Goal: Task Accomplishment & Management: Manage account settings

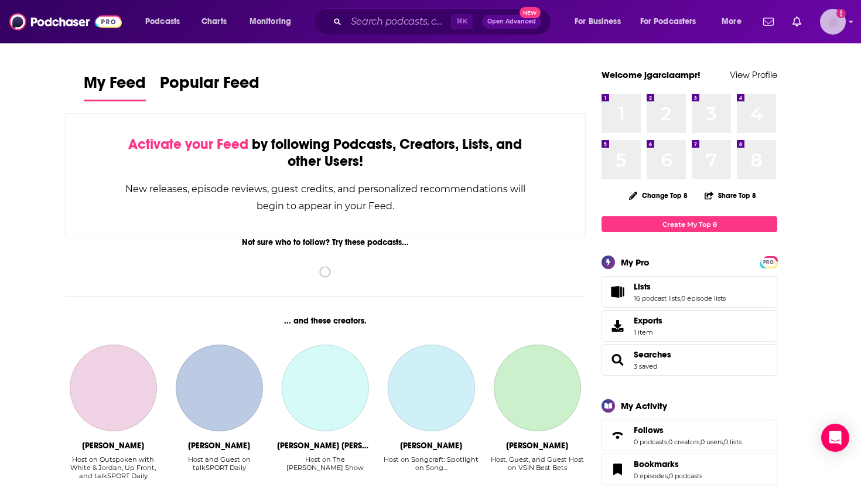
click at [851, 23] on icon "Show profile menu" at bounding box center [851, 21] width 5 height 7
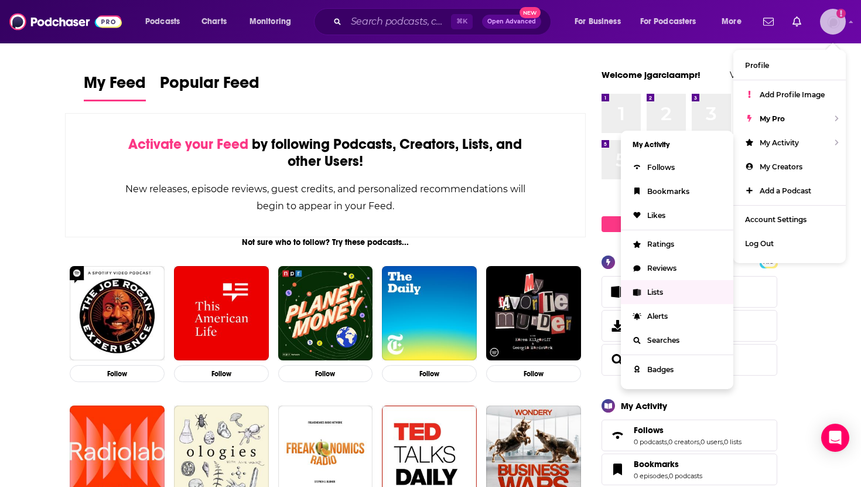
click at [656, 295] on link "Lists" at bounding box center [677, 292] width 112 height 24
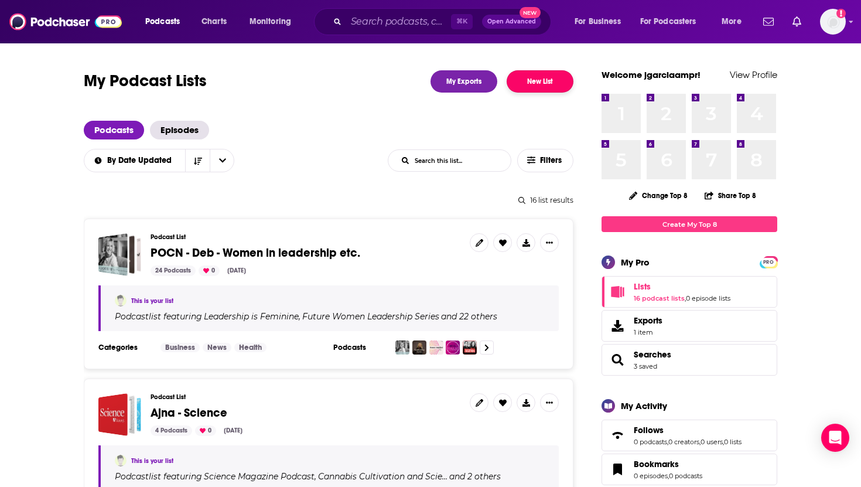
click at [537, 78] on button "New List" at bounding box center [540, 81] width 67 height 22
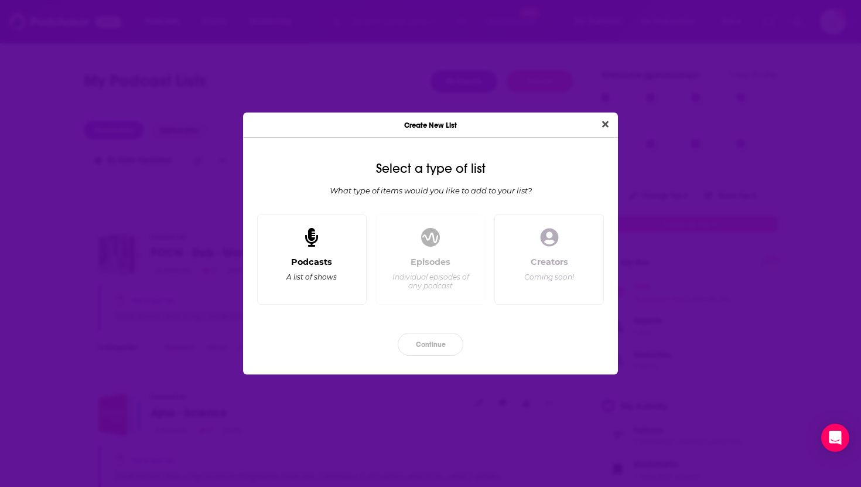
click at [330, 265] on div "Podcasts" at bounding box center [311, 261] width 41 height 11
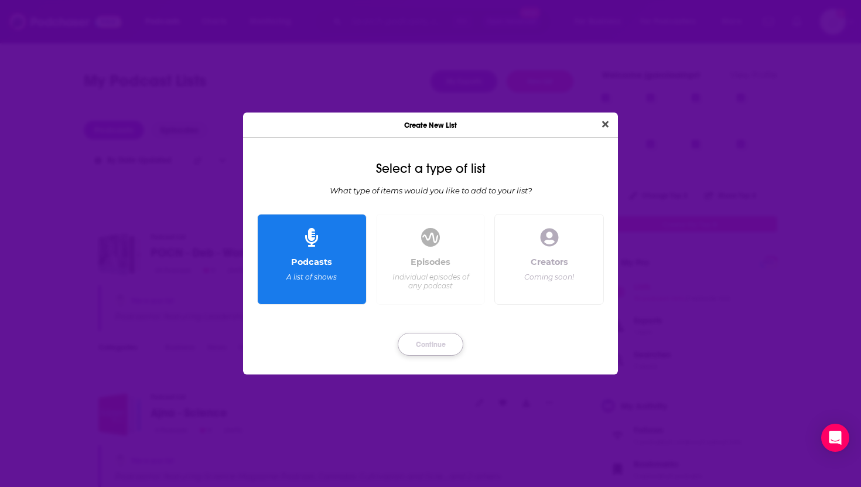
click at [418, 343] on button "Continue" at bounding box center [431, 344] width 66 height 23
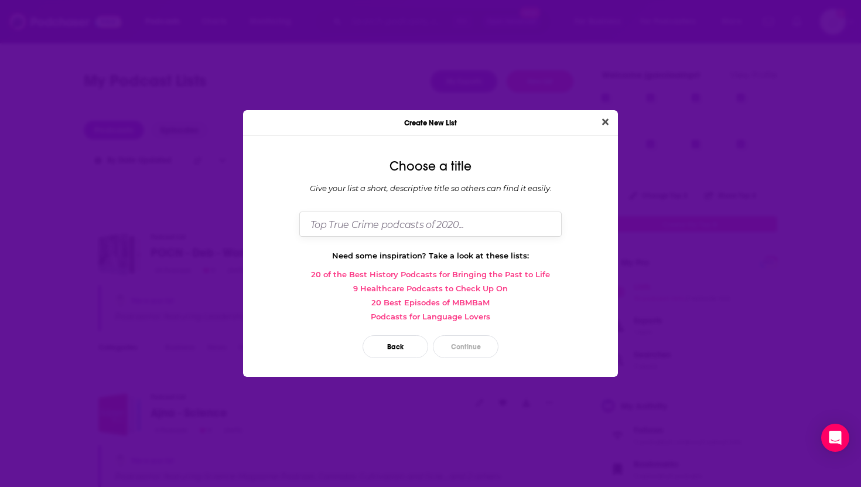
click at [398, 226] on input "Dialog" at bounding box center [430, 223] width 262 height 25
type input "Phenomix - [PERSON_NAME]"
click at [464, 347] on button "Continue" at bounding box center [466, 346] width 66 height 23
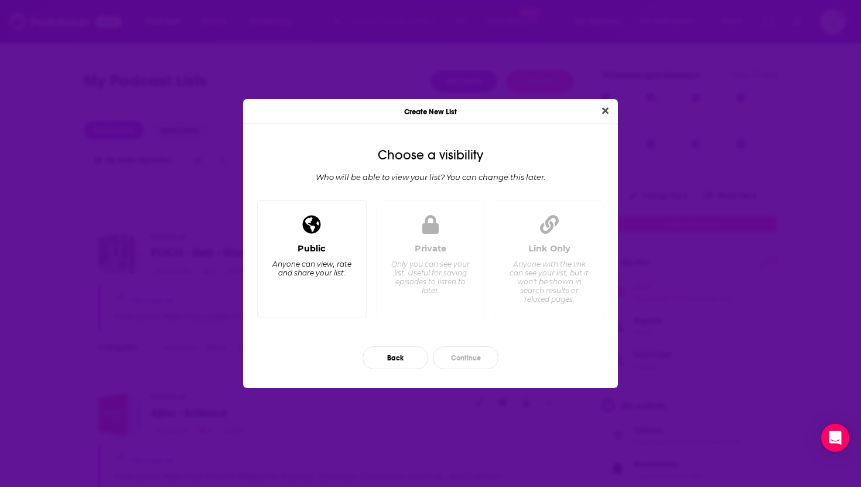
click at [333, 261] on div "Anyone can view, rate and share your list." at bounding box center [312, 268] width 80 height 18
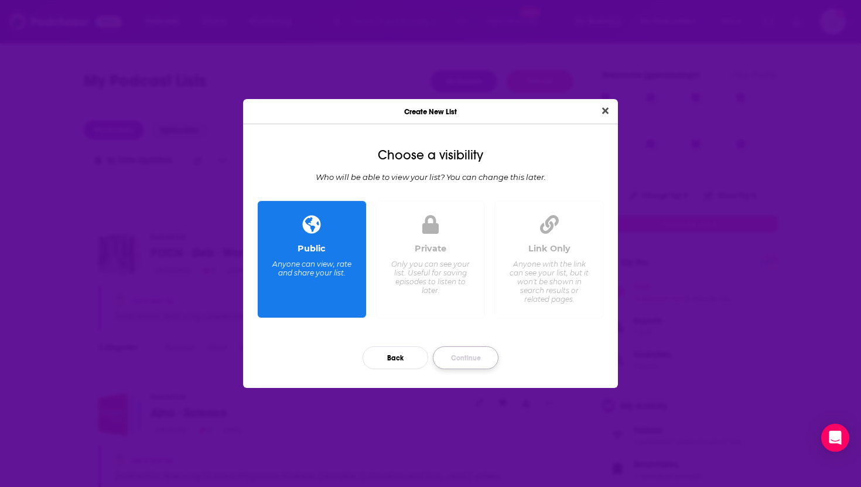
click at [458, 356] on button "Continue" at bounding box center [466, 357] width 66 height 23
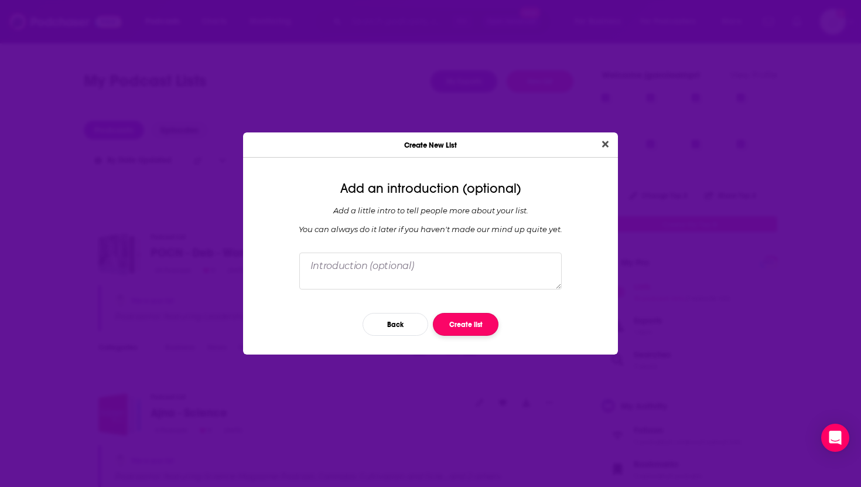
click at [460, 321] on button "Create list" at bounding box center [466, 324] width 66 height 23
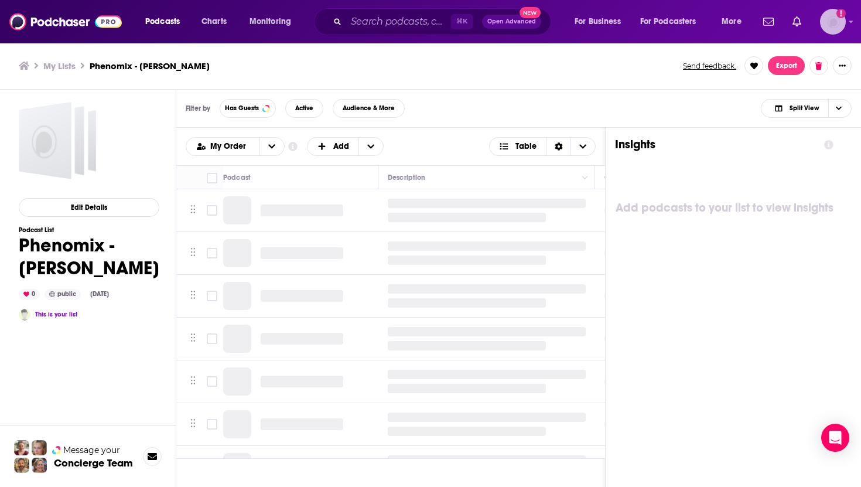
click at [849, 20] on icon "Show profile menu" at bounding box center [851, 21] width 5 height 7
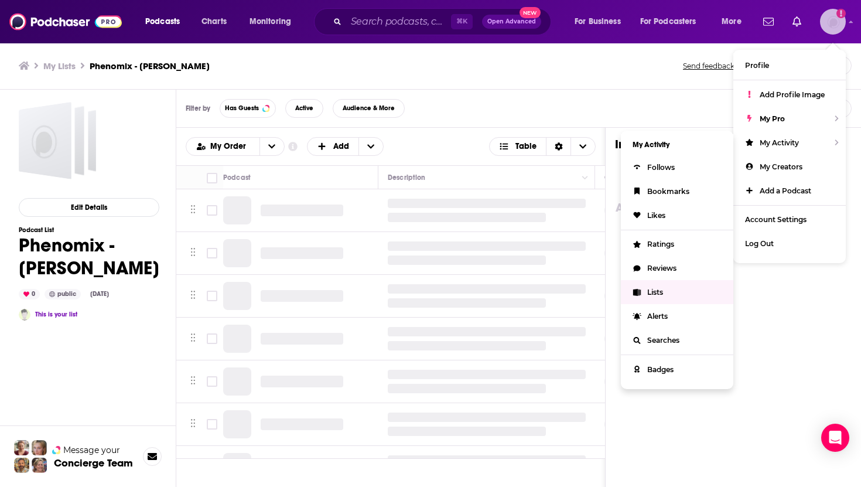
click at [655, 288] on span "Lists" at bounding box center [655, 292] width 16 height 9
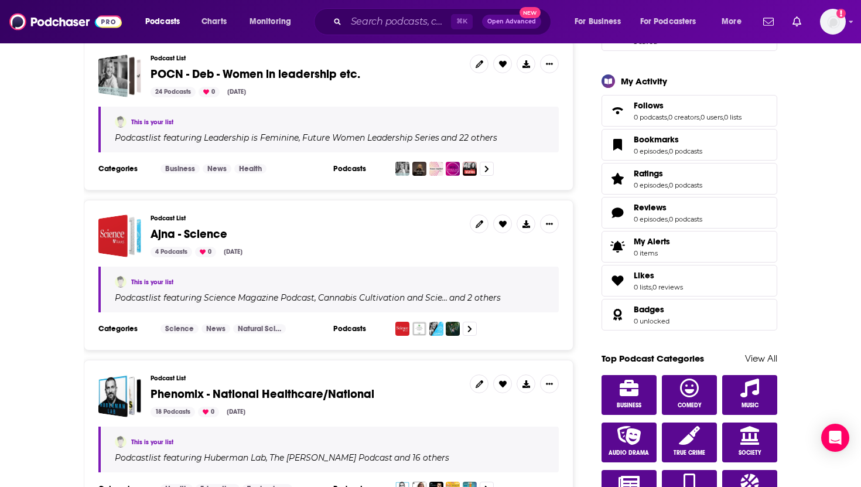
scroll to position [337, 0]
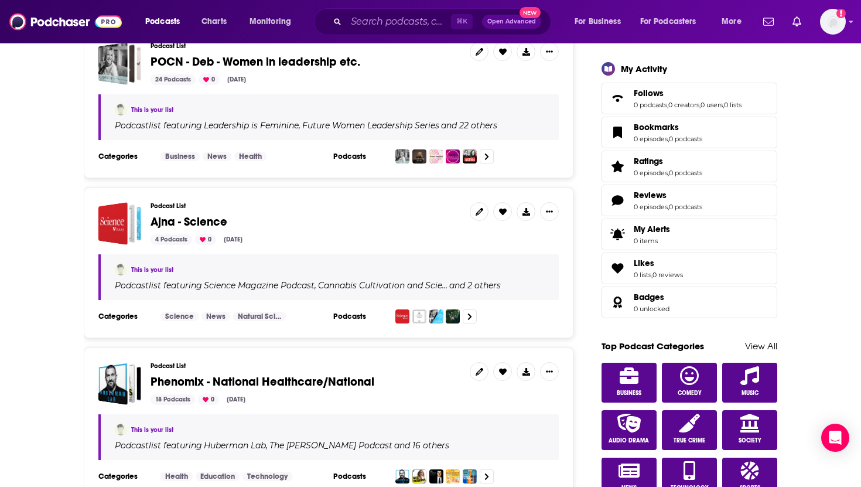
click at [214, 220] on span "Ajna - Science" at bounding box center [188, 221] width 77 height 15
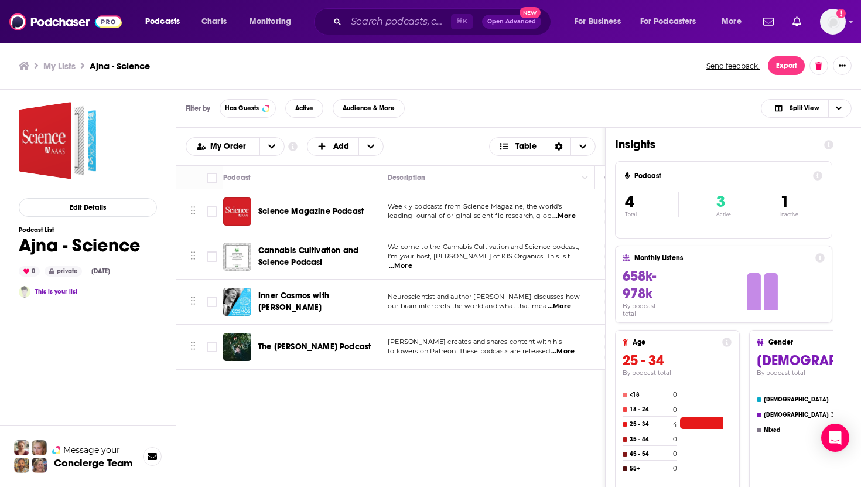
click at [570, 211] on span "...More" at bounding box center [563, 215] width 23 height 9
click at [211, 213] on input "Toggle select row" at bounding box center [212, 211] width 11 height 11
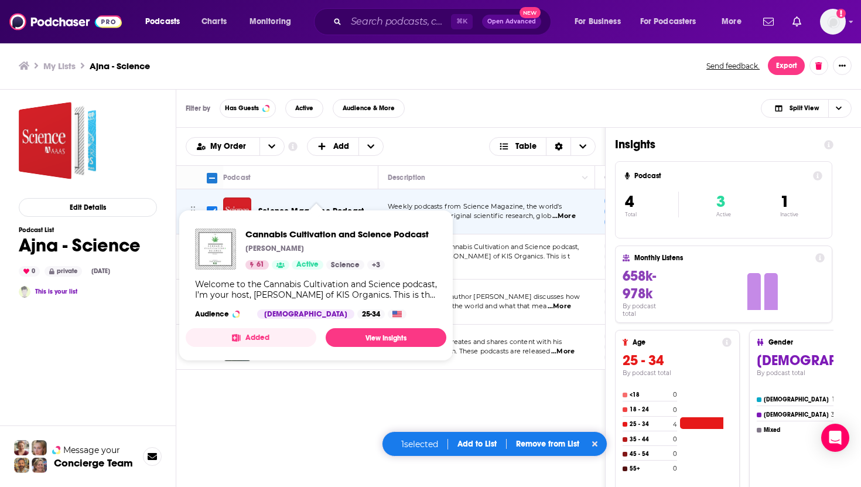
click at [213, 208] on span "Cannabis Cultivation and Science Podcast Tad Hussey 61 Active Science + 3 Welco…" at bounding box center [316, 285] width 275 height 165
click at [444, 91] on div "Filter by Has Guests Active Audience & More Split View" at bounding box center [518, 109] width 685 height 38
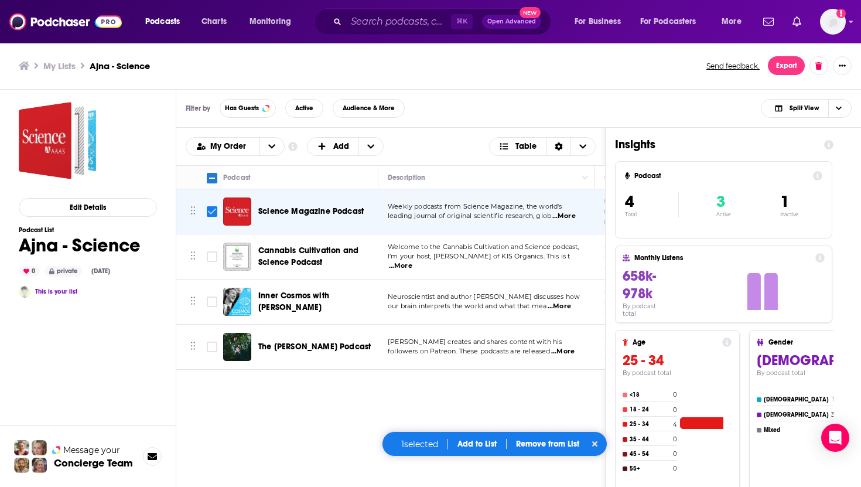
click at [211, 211] on input "Toggle select row" at bounding box center [212, 211] width 11 height 11
checkbox input "false"
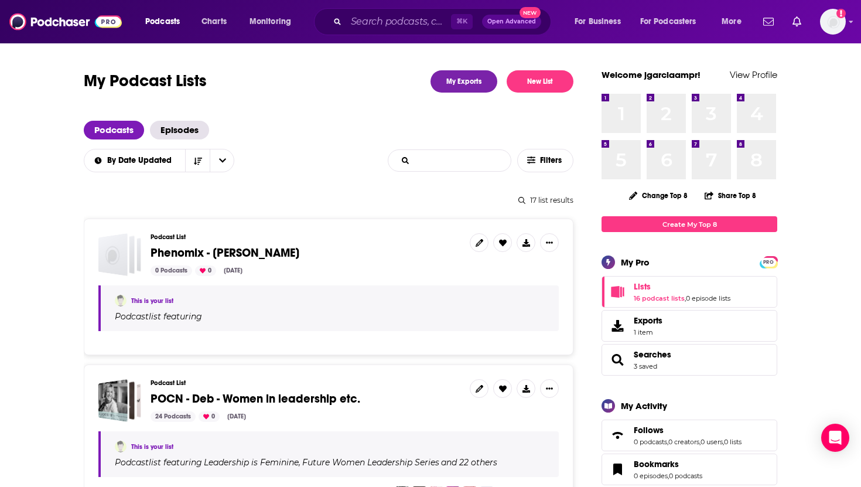
click at [448, 153] on input "List Search Input" at bounding box center [449, 160] width 122 height 21
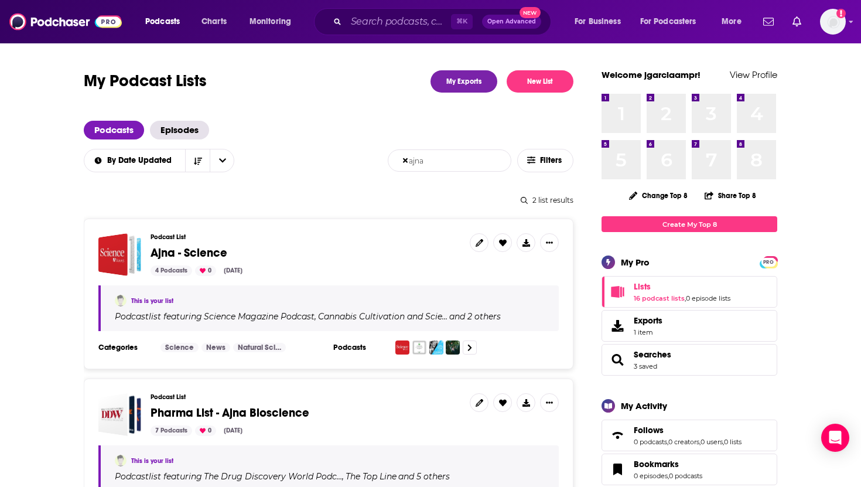
drag, startPoint x: 468, startPoint y: 162, endPoint x: 422, endPoint y: 161, distance: 45.7
click at [422, 162] on form "ajna List Search Input Search this list..." at bounding box center [450, 160] width 124 height 22
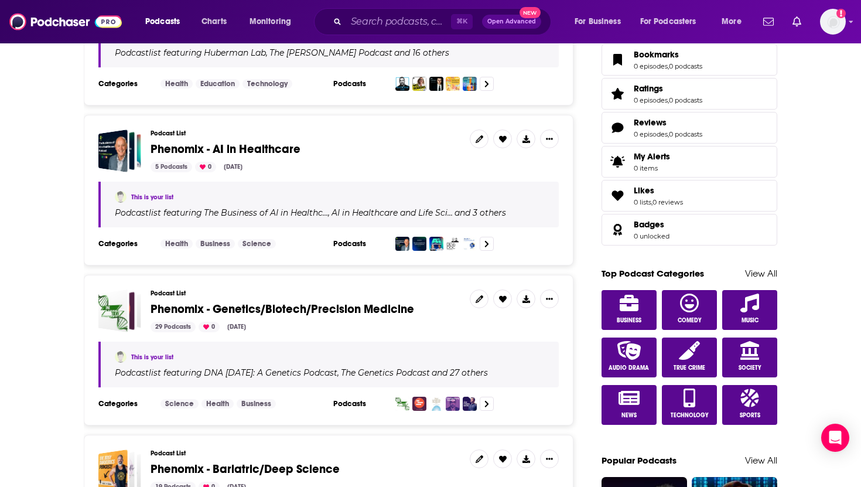
scroll to position [442, 0]
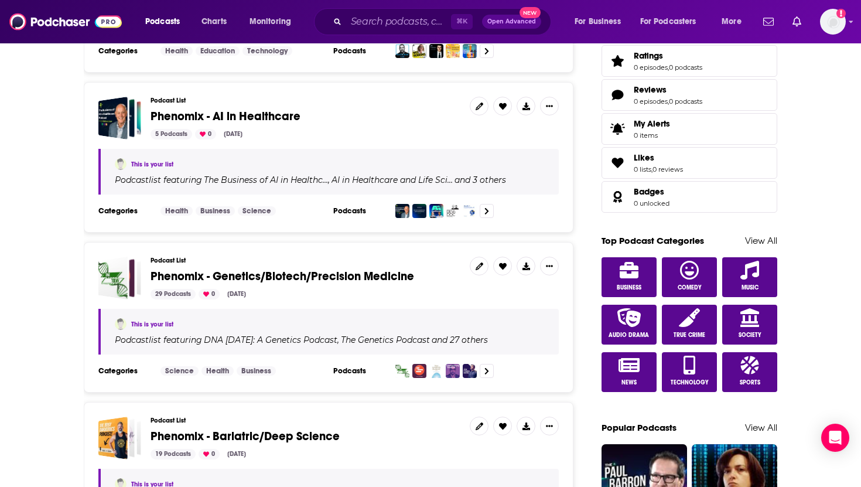
type input "pheno"
click at [316, 273] on span "Phenomix - Genetics/Biotech/Precision Medicine" at bounding box center [282, 276] width 264 height 15
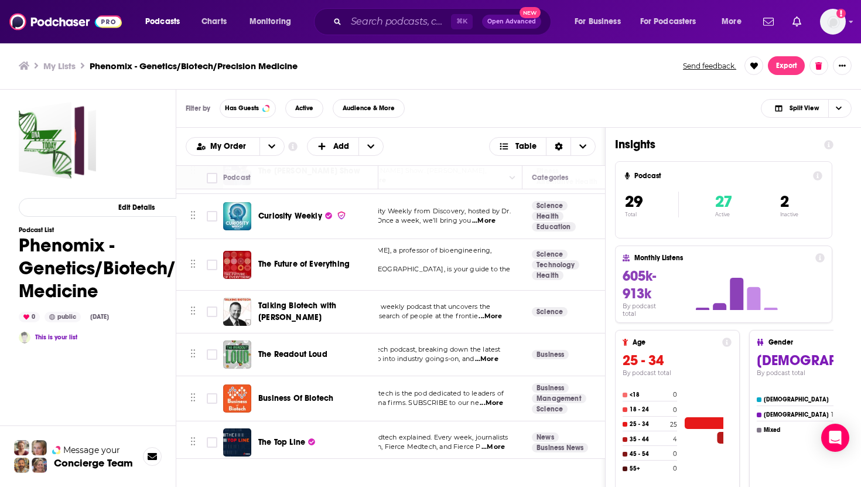
scroll to position [218, 0]
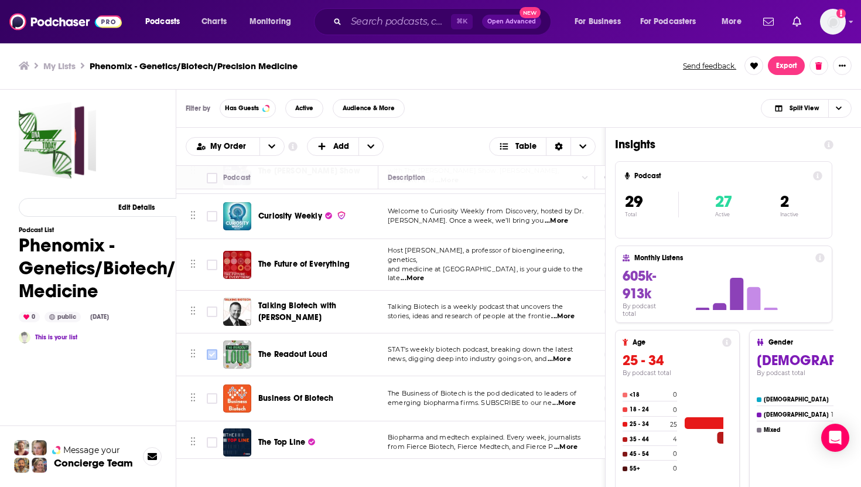
click at [209, 349] on input "Toggle select row" at bounding box center [212, 354] width 11 height 11
checkbox input "true"
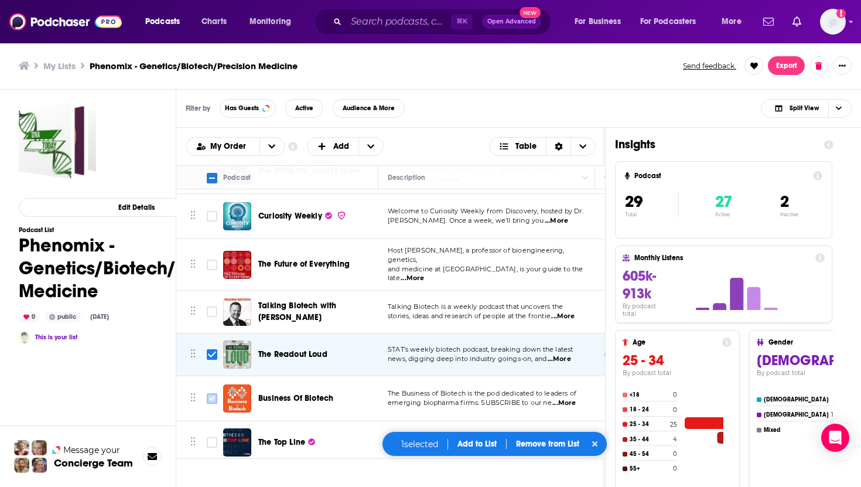
click at [208, 393] on input "Toggle select row" at bounding box center [212, 398] width 11 height 11
checkbox input "true"
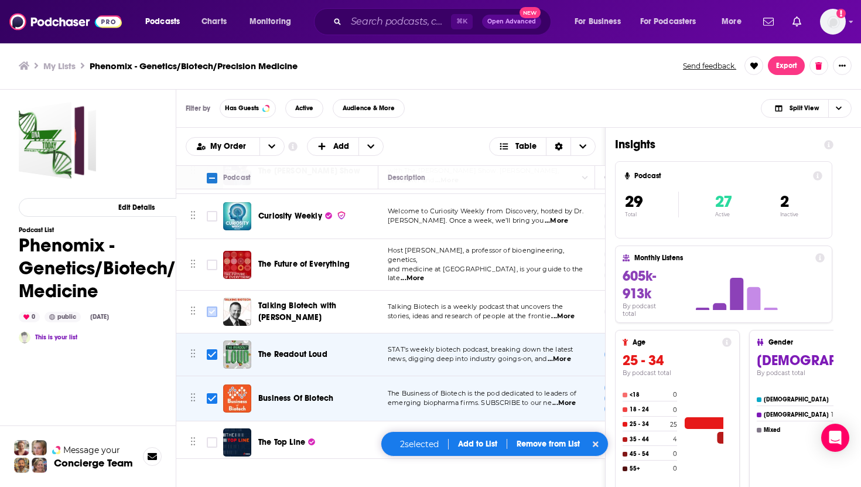
click at [214, 306] on input "Toggle select row" at bounding box center [212, 311] width 11 height 11
checkbox input "true"
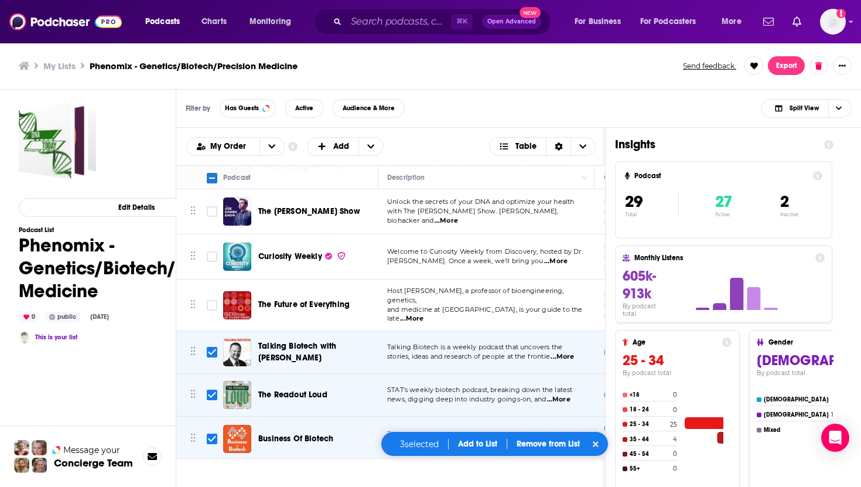
scroll to position [178, 1]
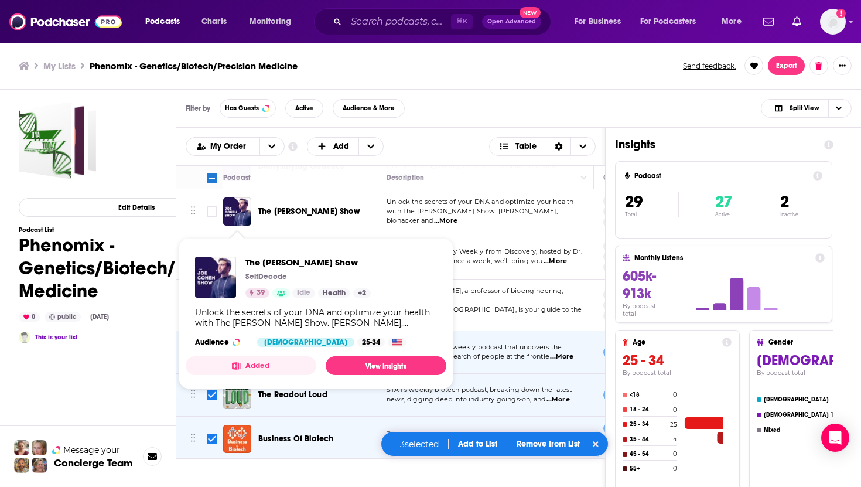
click at [567, 259] on span "...More" at bounding box center [554, 260] width 23 height 9
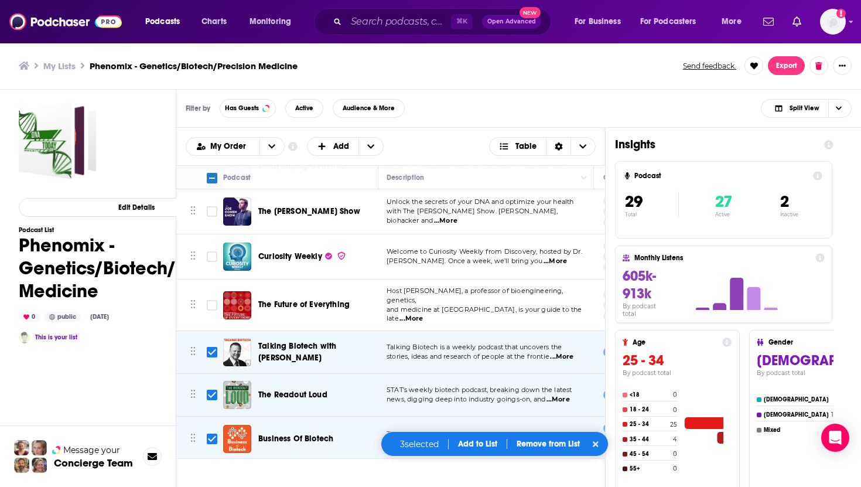
click at [398, 227] on td "Unlock the secrets of your DNA and optimize your health with The Joe Cohen Show…" at bounding box center [485, 211] width 217 height 45
click at [210, 214] on input "Toggle select row" at bounding box center [212, 211] width 11 height 11
checkbox input "true"
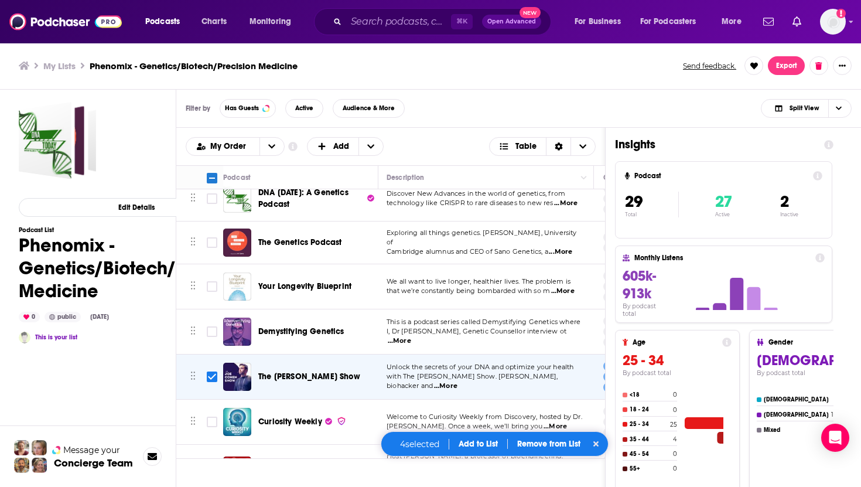
scroll to position [0, 1]
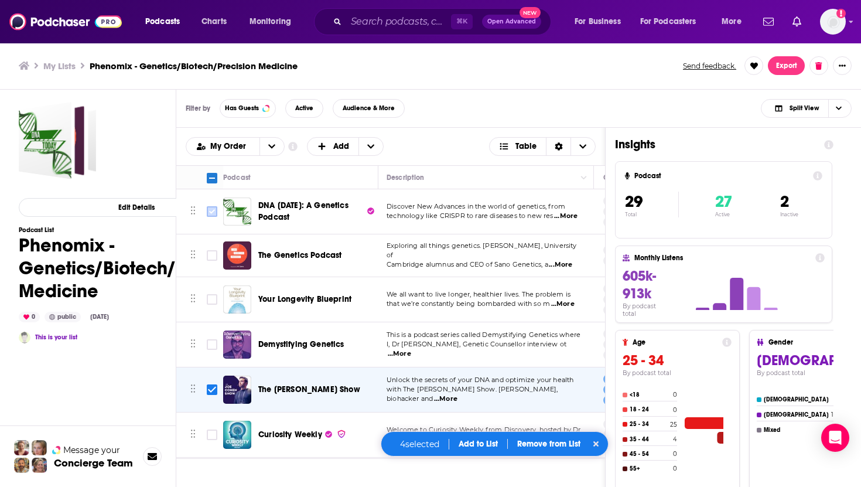
click at [210, 213] on input "Toggle select row" at bounding box center [212, 211] width 11 height 11
checkbox input "true"
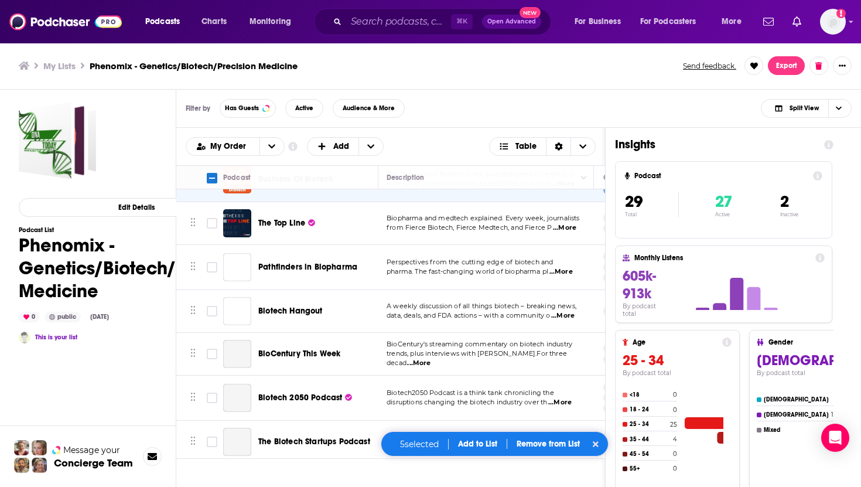
scroll to position [439, 0]
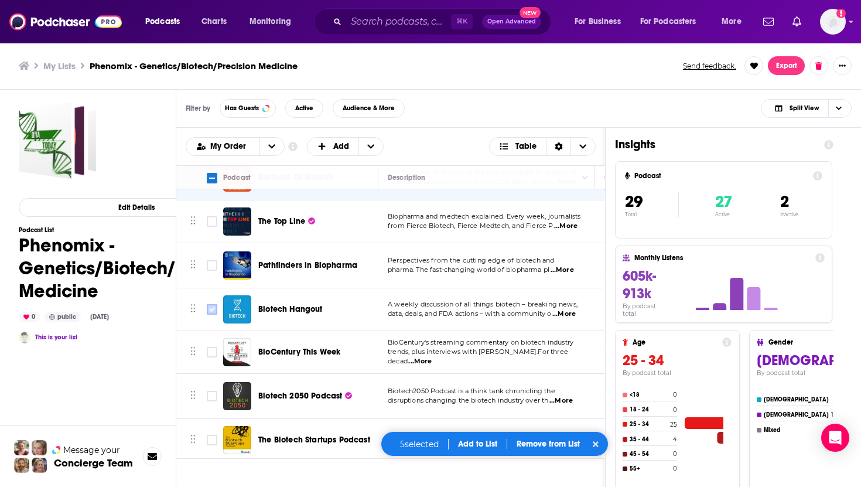
click at [212, 306] on input "Toggle select row" at bounding box center [212, 309] width 11 height 11
checkbox input "true"
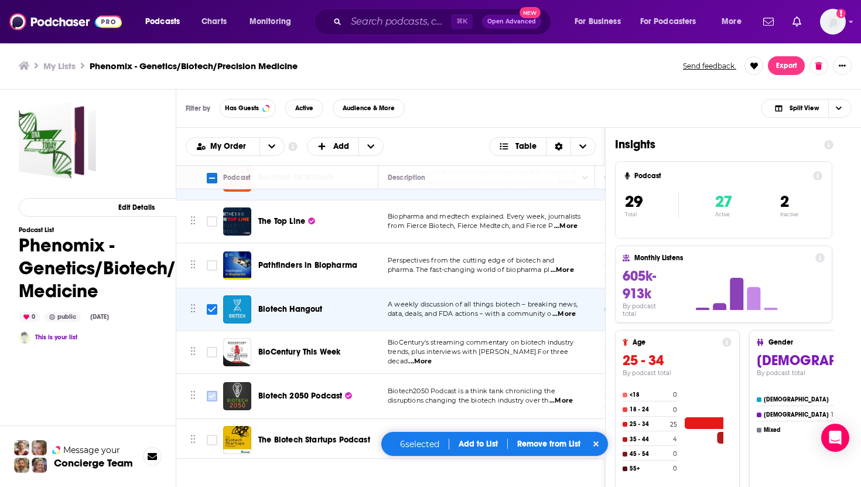
click at [216, 391] on input "Toggle select row" at bounding box center [212, 396] width 11 height 11
checkbox input "true"
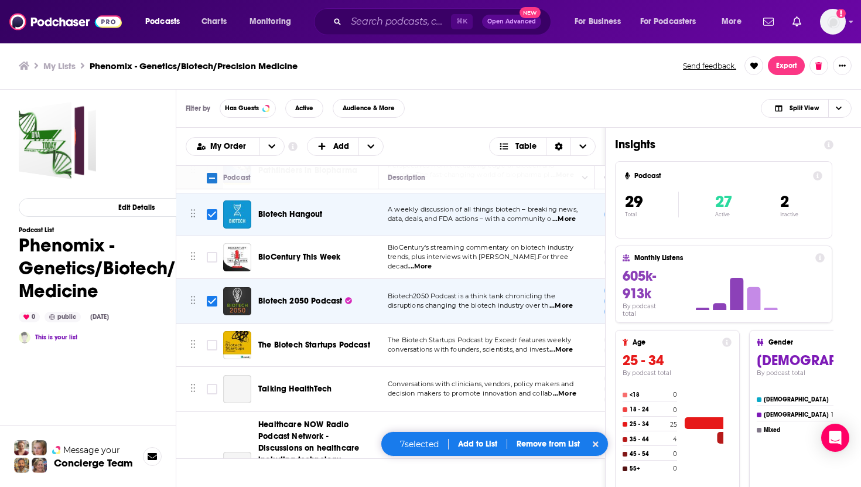
scroll to position [535, 0]
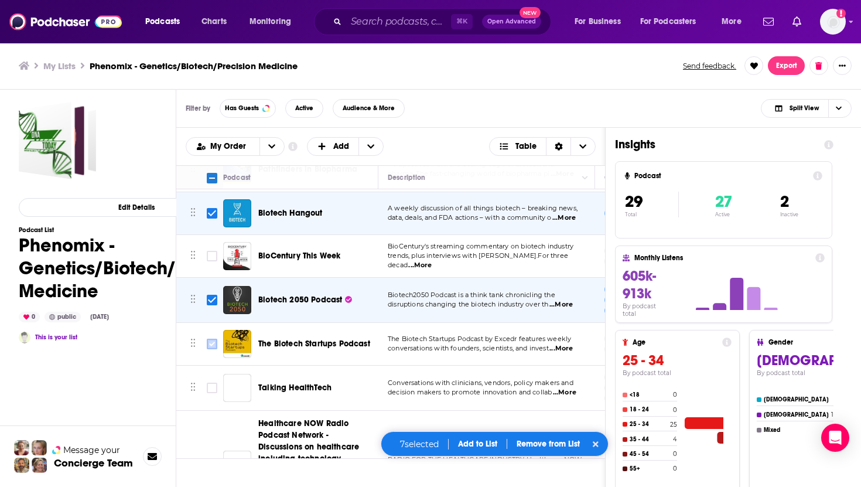
click at [213, 338] on input "Toggle select row" at bounding box center [212, 343] width 11 height 11
checkbox input "true"
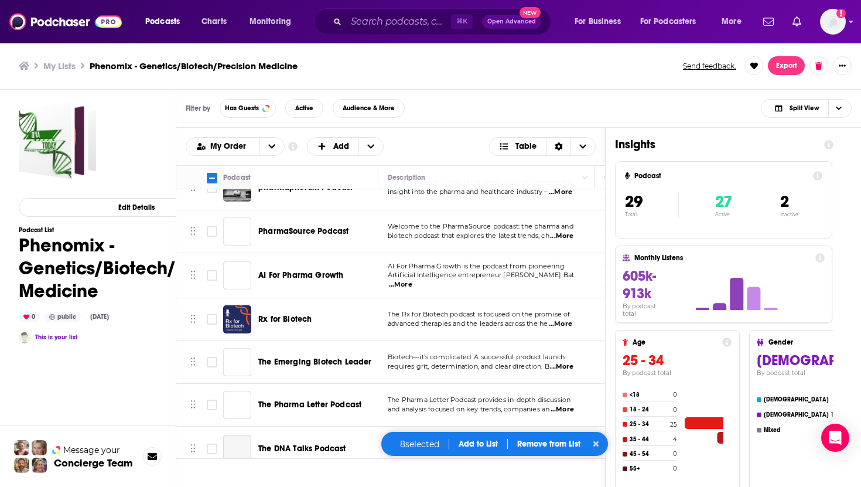
scroll to position [891, 0]
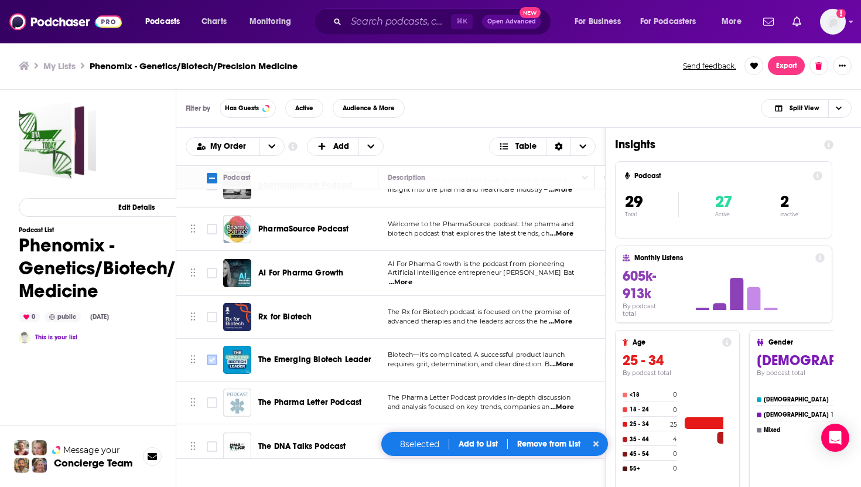
click at [216, 354] on input "Toggle select row" at bounding box center [212, 359] width 11 height 11
checkbox input "true"
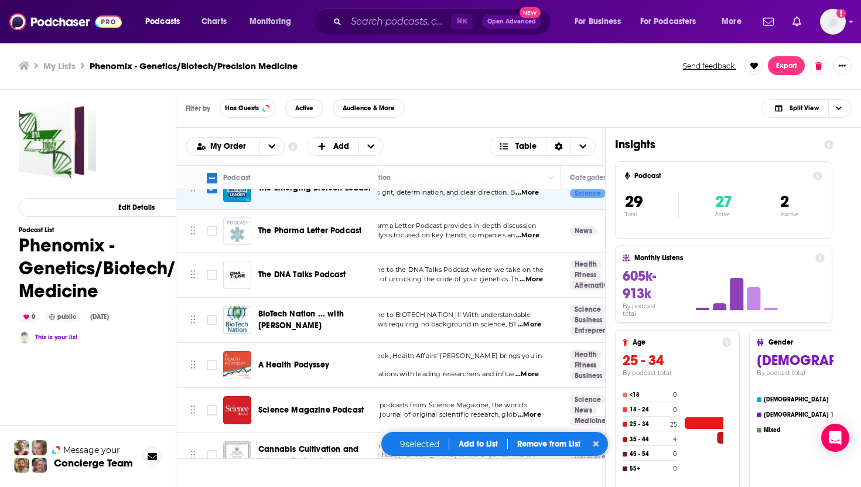
scroll to position [1063, 0]
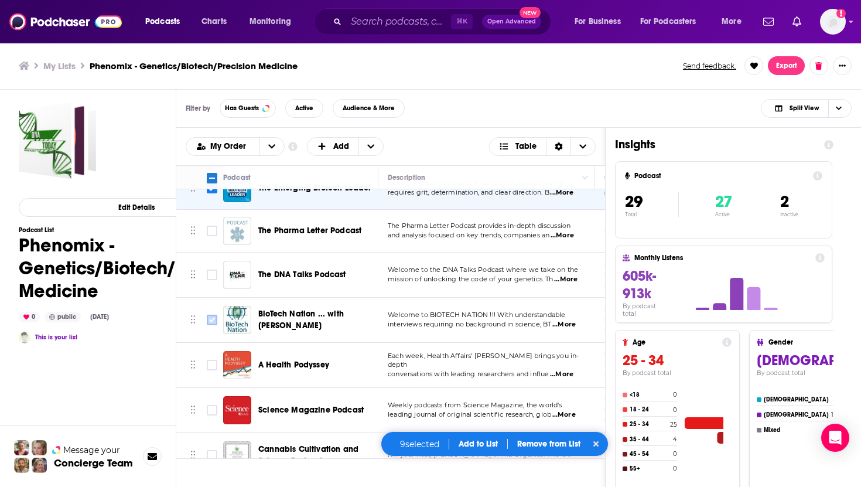
click at [211, 315] on input "Toggle select row" at bounding box center [212, 319] width 11 height 11
checkbox input "true"
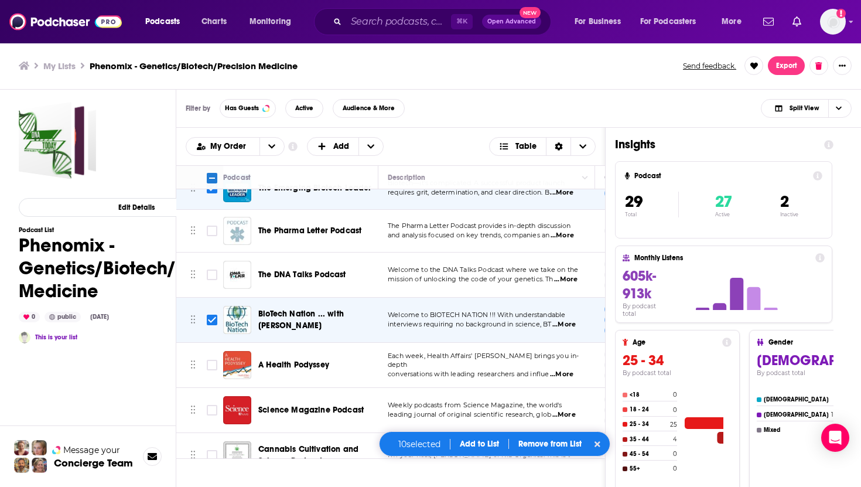
scroll to position [1076, 0]
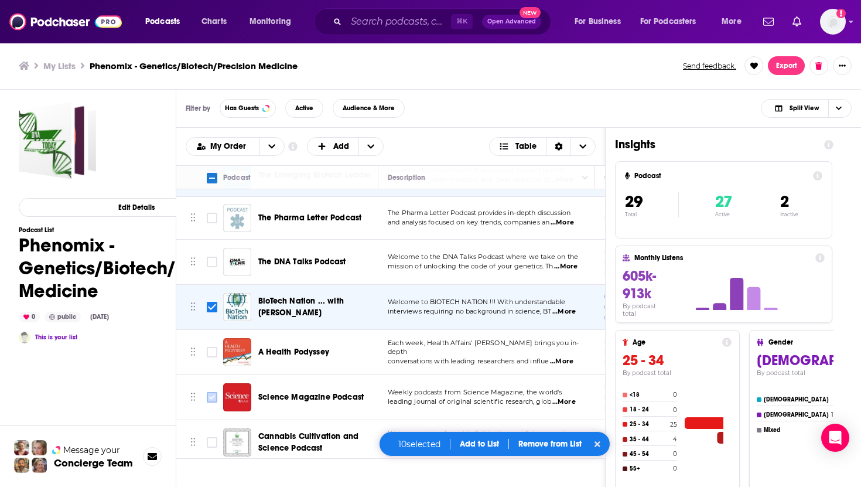
click at [209, 392] on input "Toggle select row" at bounding box center [212, 397] width 11 height 11
checkbox input "true"
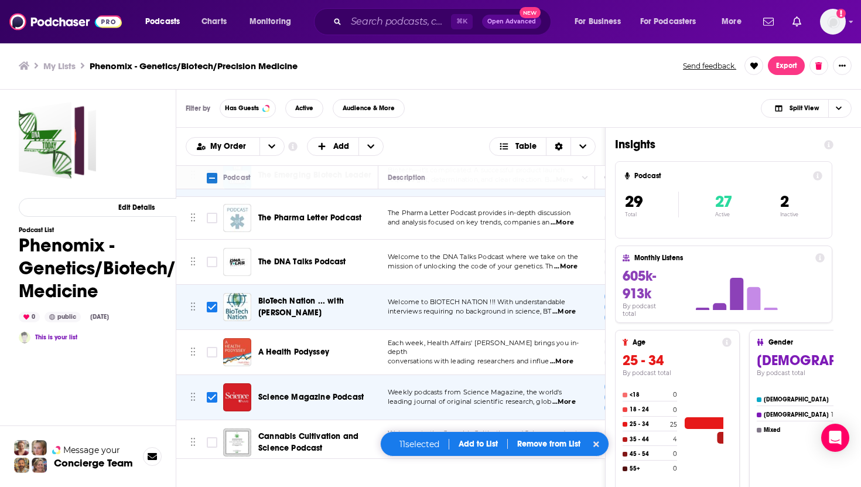
click at [488, 442] on button "Add to List" at bounding box center [478, 444] width 58 height 10
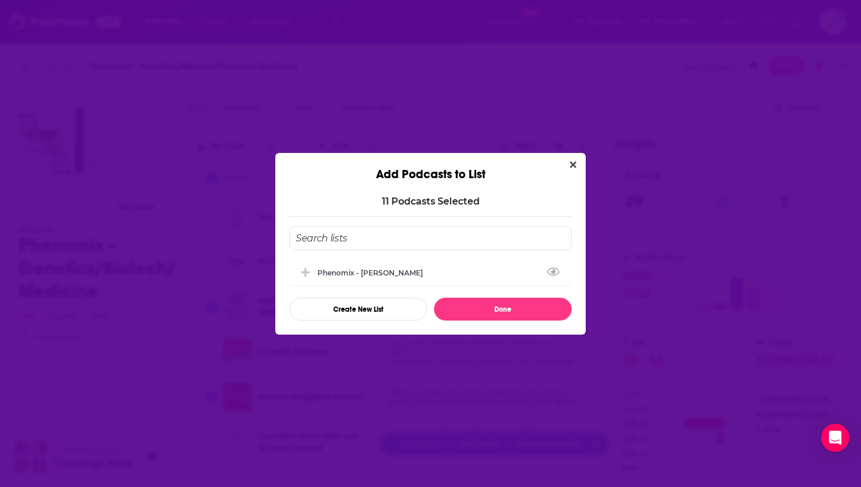
click at [467, 238] on input "Add Podcast To List" at bounding box center [430, 238] width 282 height 24
click at [312, 266] on button "Add Podcast To List" at bounding box center [306, 272] width 21 height 12
click at [525, 306] on button "Done" at bounding box center [503, 308] width 138 height 23
checkbox input "false"
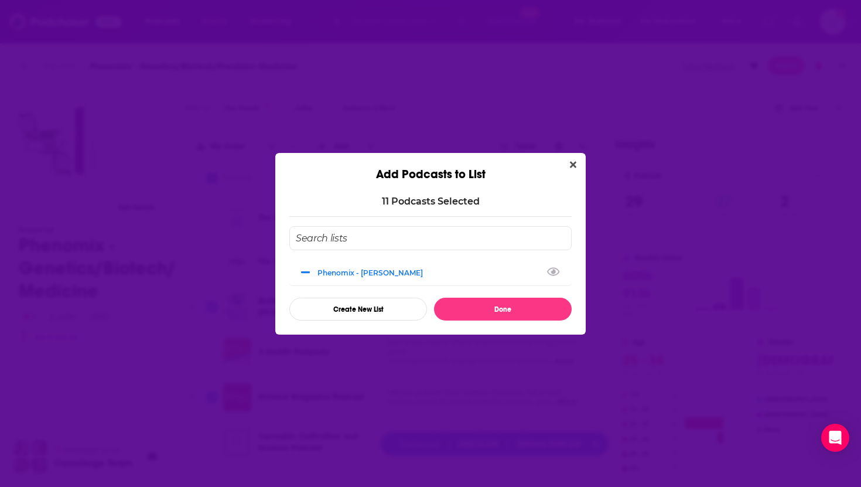
checkbox input "false"
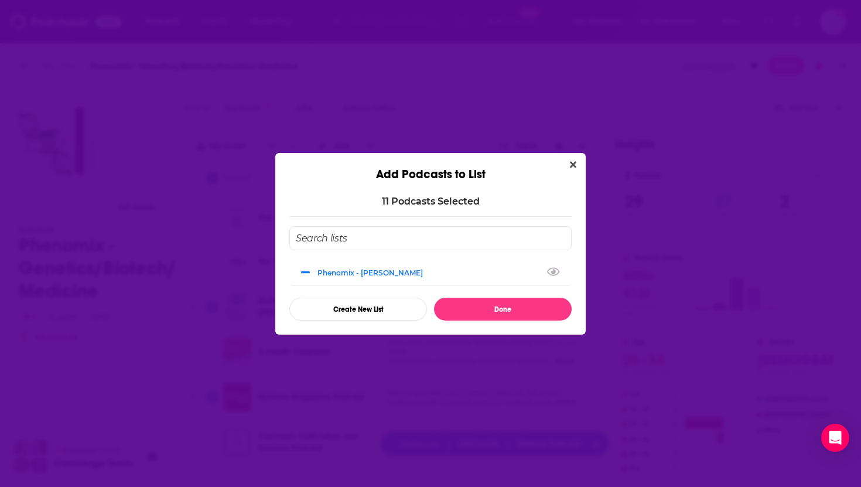
checkbox input "false"
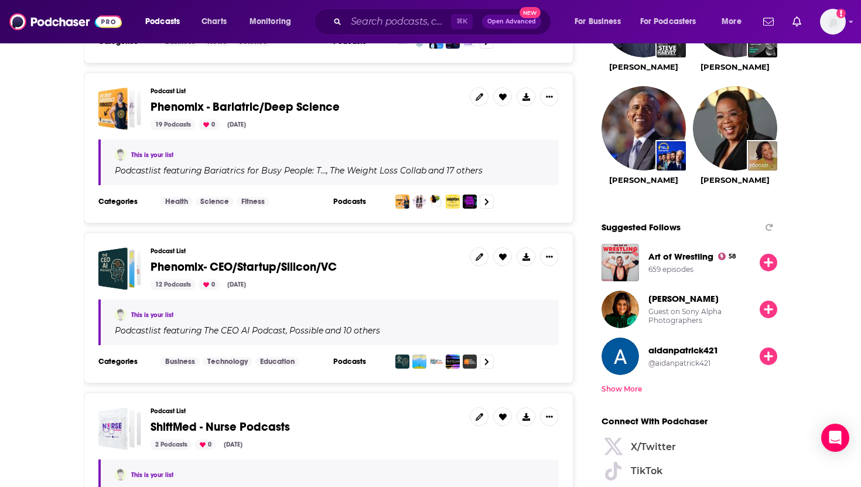
scroll to position [1253, 0]
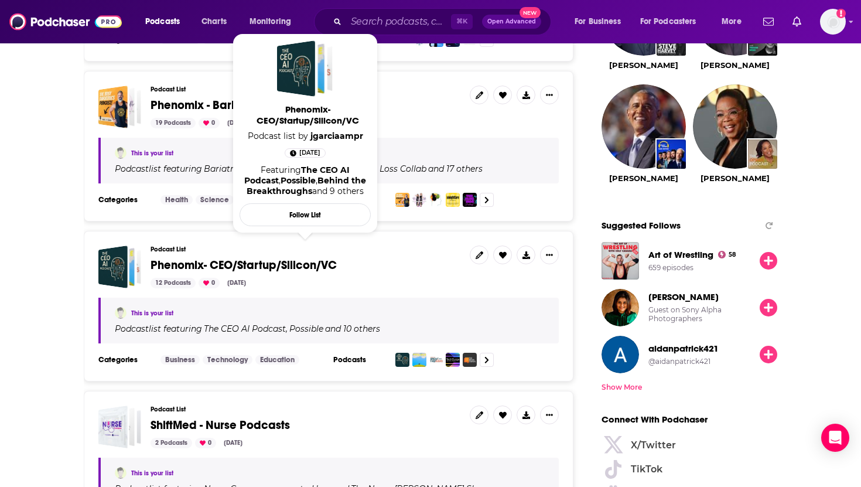
click at [291, 264] on span "Phenomix- CEO/Startup/Silicon/VC" at bounding box center [243, 265] width 186 height 15
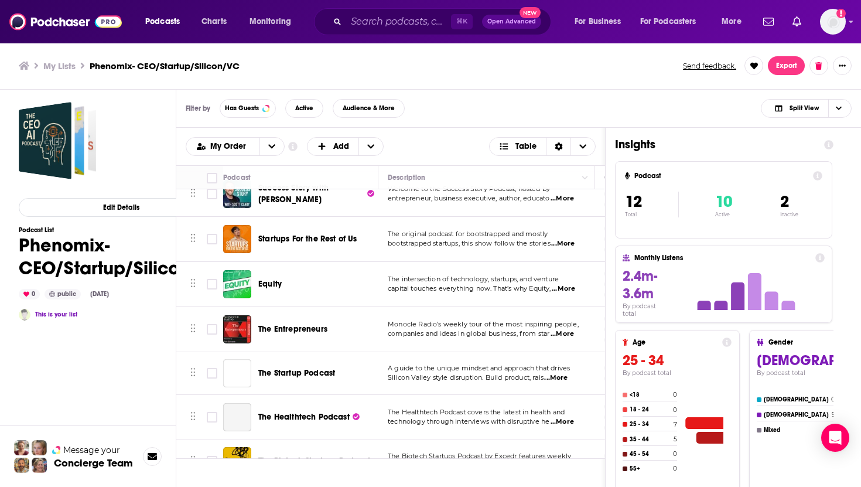
scroll to position [262, 0]
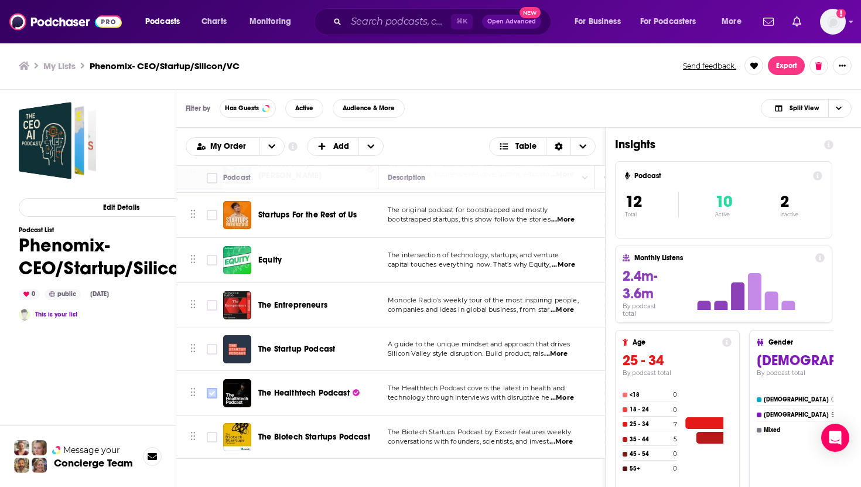
click at [210, 393] on input "Toggle select row" at bounding box center [212, 393] width 11 height 11
checkbox input "true"
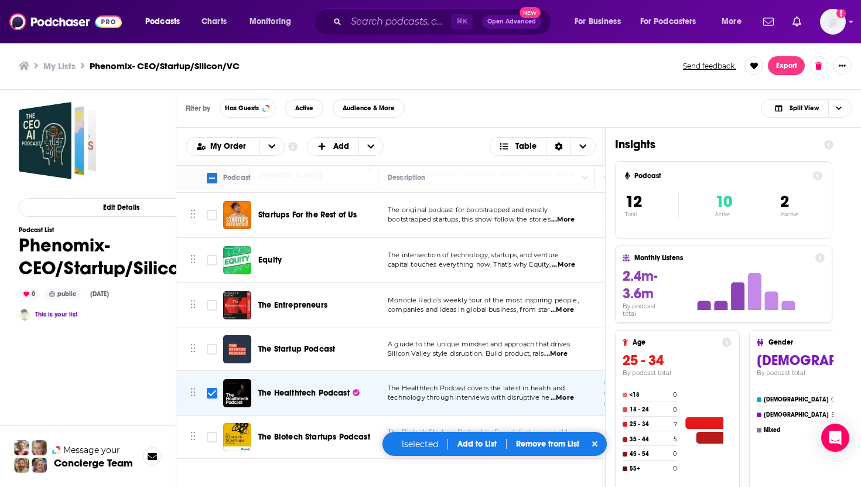
click at [527, 286] on td "Monocle Radio’s weekly tour of the most inspiring people, companies and ideas i…" at bounding box center [486, 305] width 217 height 45
click at [207, 309] on input "Toggle select row" at bounding box center [212, 305] width 11 height 11
checkbox input "true"
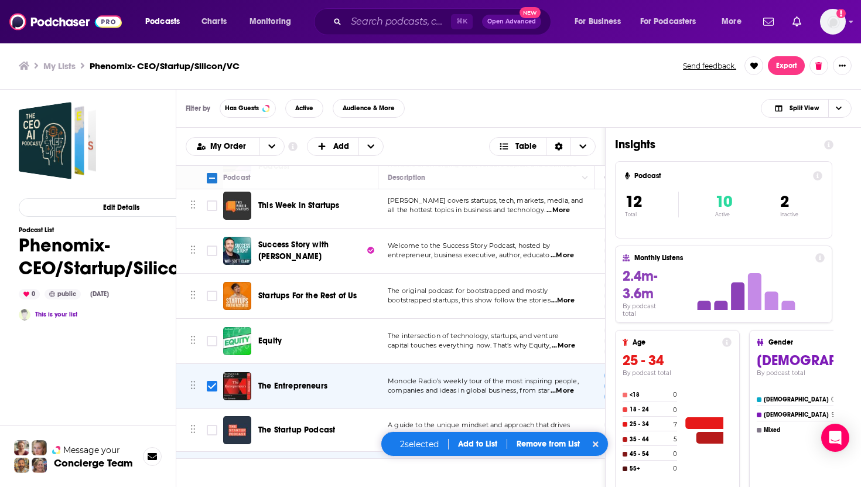
scroll to position [166, 0]
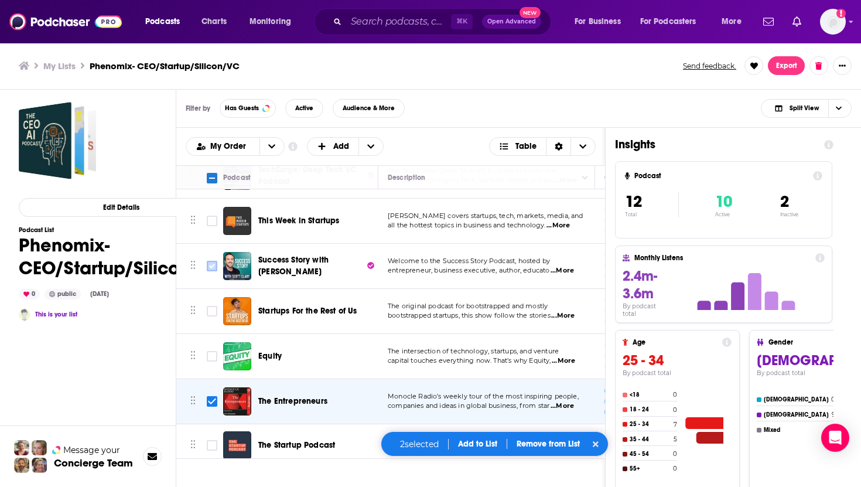
click at [214, 266] on input "Toggle select row" at bounding box center [212, 266] width 11 height 11
checkbox input "true"
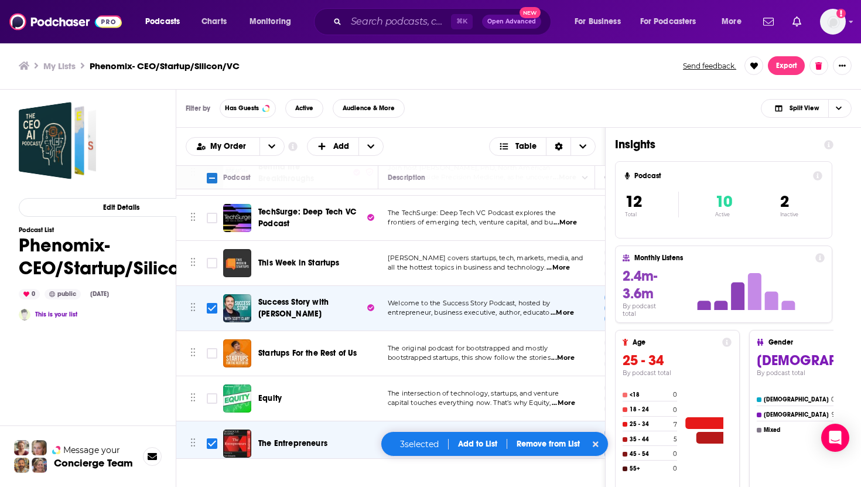
scroll to position [124, 0]
click at [210, 265] on input "Toggle select row" at bounding box center [212, 263] width 11 height 11
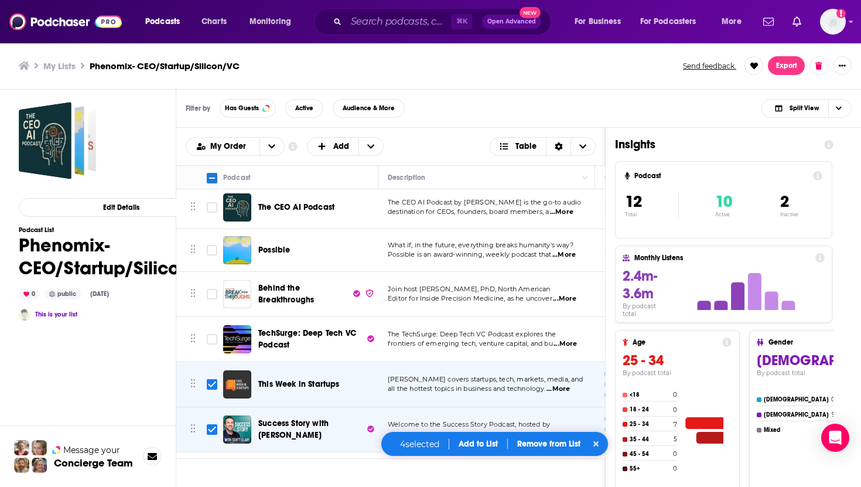
scroll to position [0, 0]
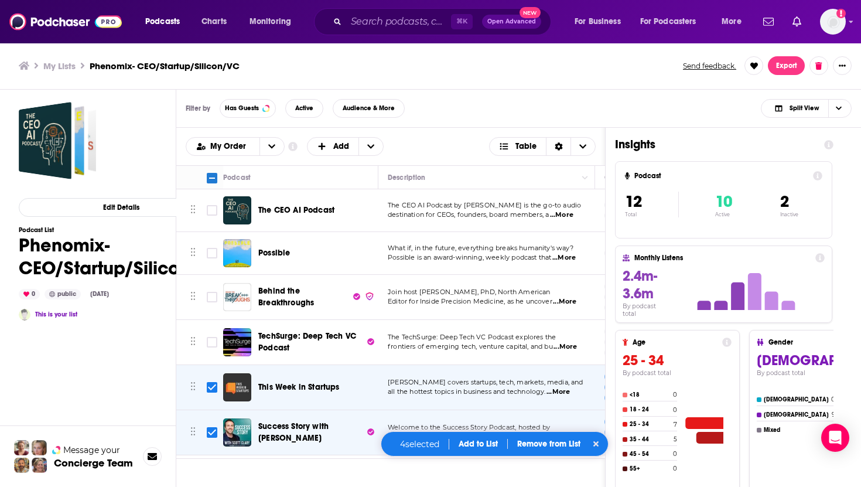
click at [479, 440] on button "Add to List" at bounding box center [478, 444] width 58 height 10
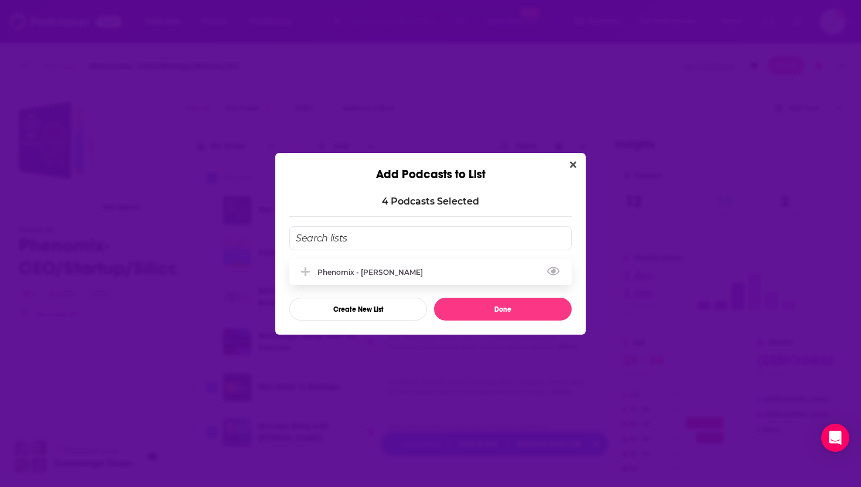
click at [313, 266] on button "Add Podcast To List" at bounding box center [306, 272] width 21 height 12
click at [501, 314] on button "Done" at bounding box center [503, 308] width 138 height 23
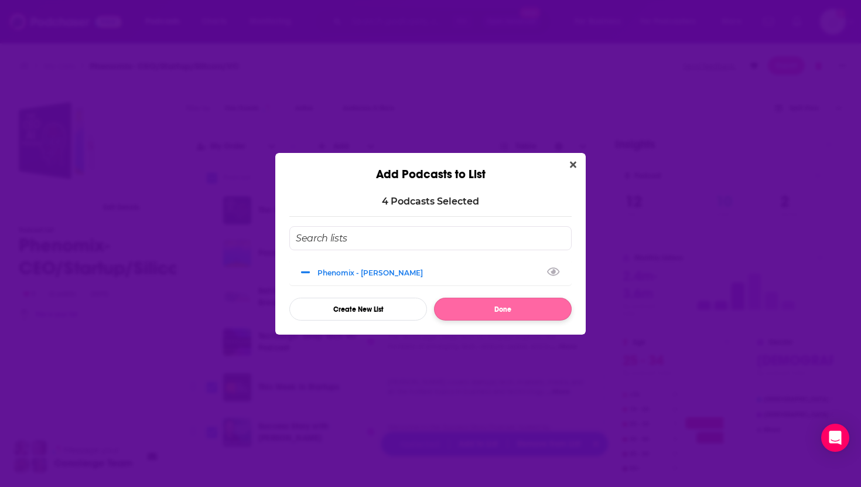
checkbox input "false"
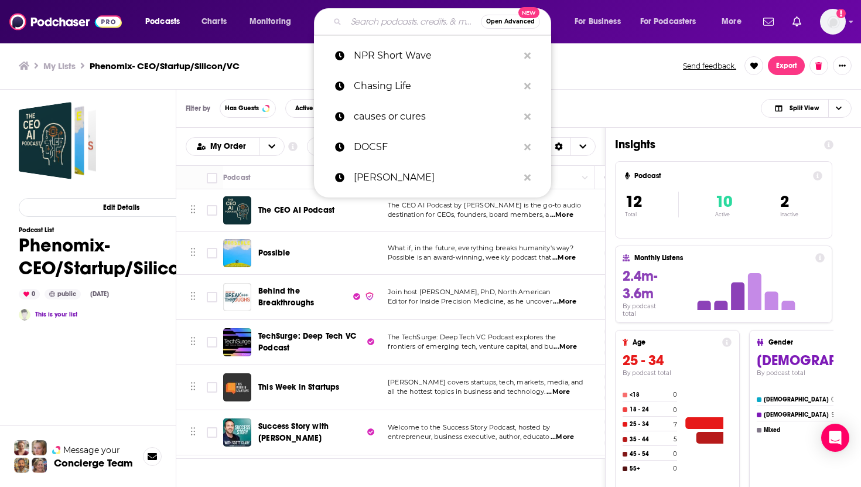
click at [404, 15] on input "Search podcasts, credits, & more..." at bounding box center [413, 21] width 135 height 19
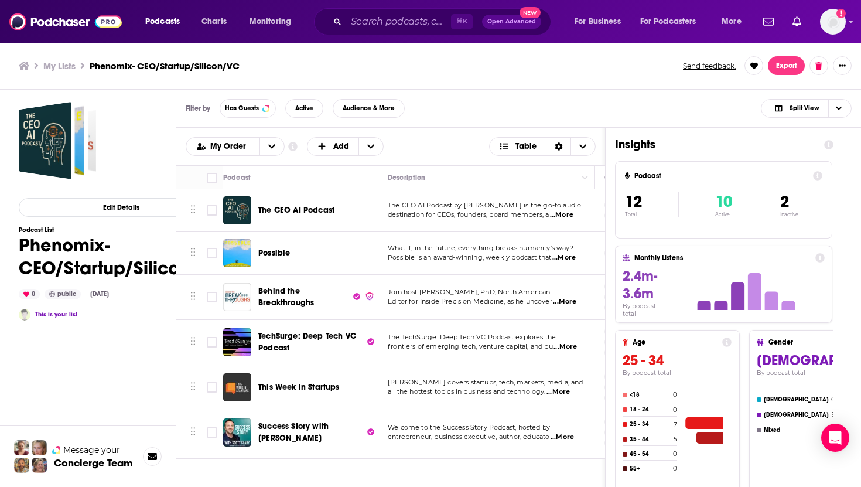
click at [296, 53] on div "My Lists Phenomix- CEO/Startup/Silicon/VC Send feedback. Export" at bounding box center [430, 65] width 861 height 47
click at [403, 26] on input "Search podcasts, credits, & more..." at bounding box center [398, 21] width 105 height 19
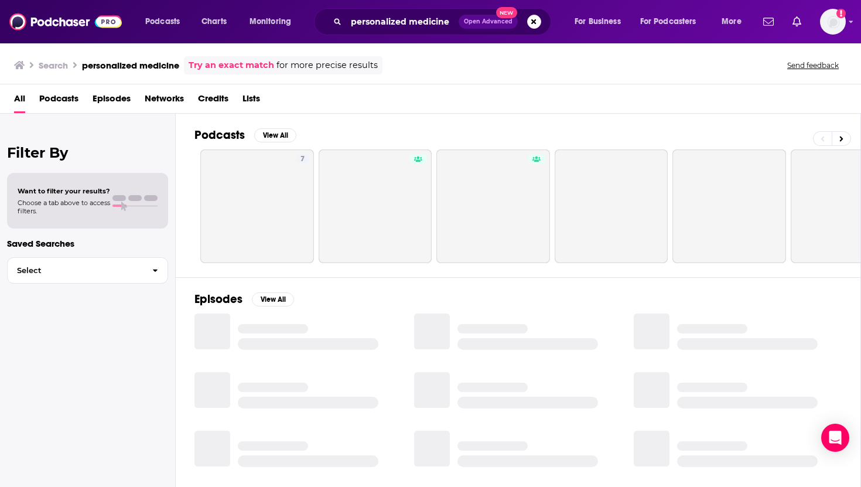
click at [64, 96] on span "Podcasts" at bounding box center [58, 101] width 39 height 24
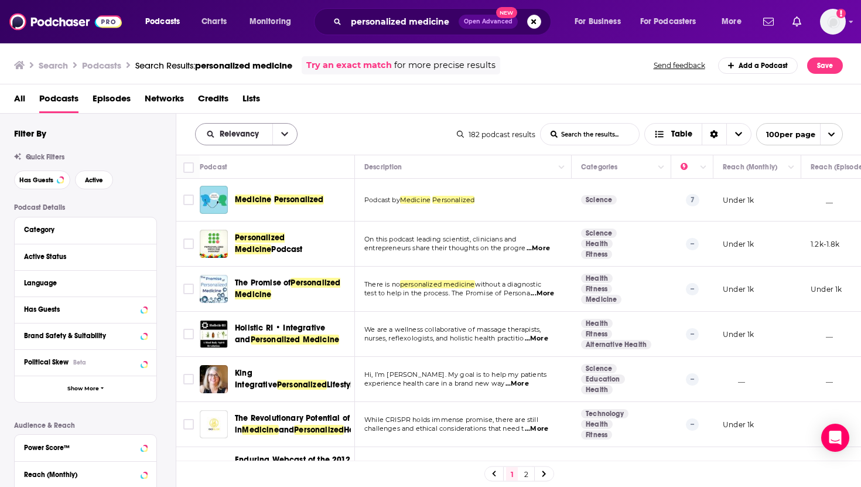
click at [283, 139] on button "open menu" at bounding box center [284, 134] width 25 height 21
click at [242, 177] on span "By Rating" at bounding box center [253, 175] width 69 height 6
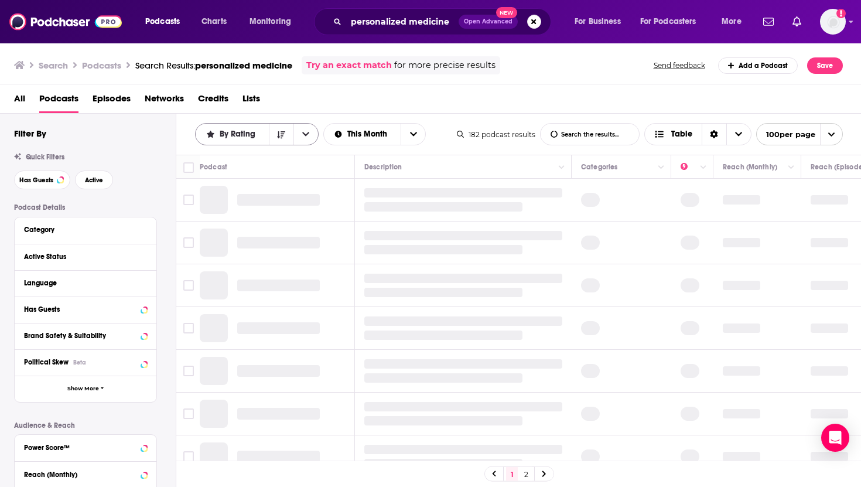
click at [306, 139] on button "open menu" at bounding box center [305, 134] width 25 height 21
click at [248, 233] on span "Power Score" at bounding box center [264, 234] width 90 height 6
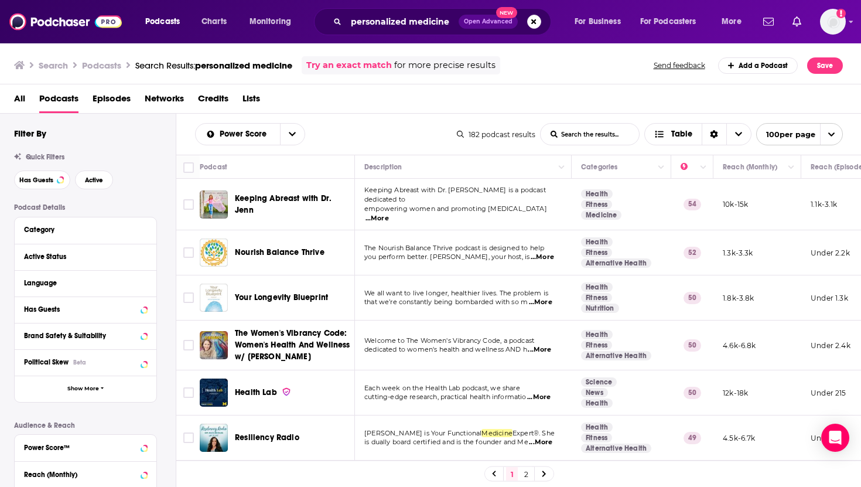
click at [389, 214] on span "...More" at bounding box center [376, 218] width 23 height 9
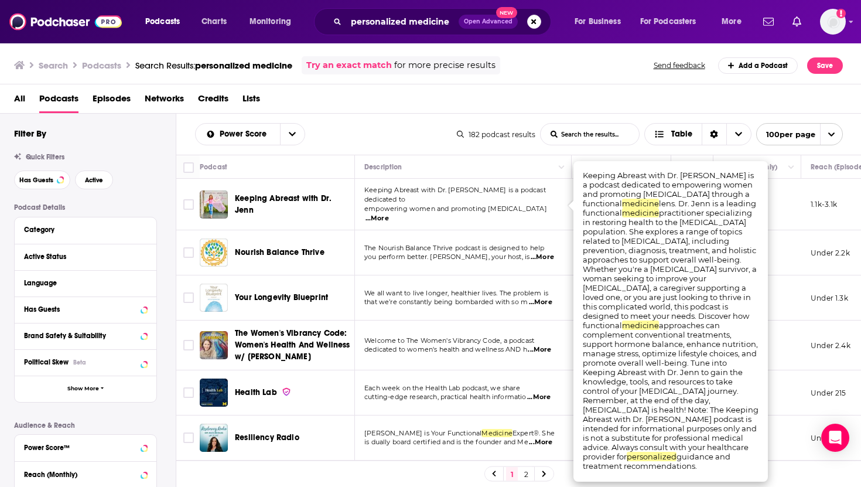
click at [389, 214] on span "...More" at bounding box center [376, 218] width 23 height 9
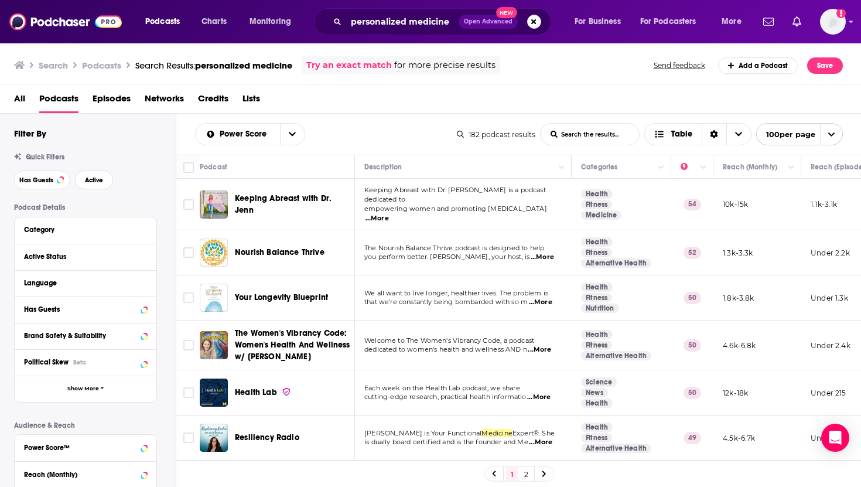
click at [546, 252] on span "...More" at bounding box center [542, 256] width 23 height 9
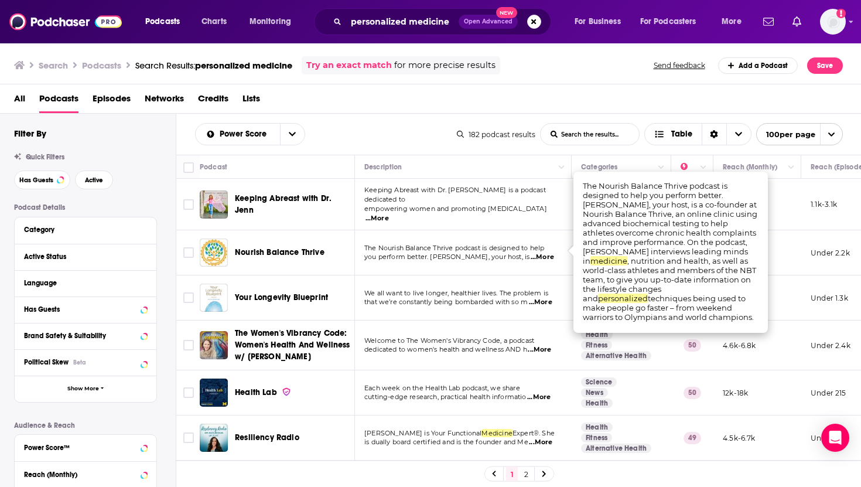
click at [546, 252] on span "...More" at bounding box center [542, 256] width 23 height 9
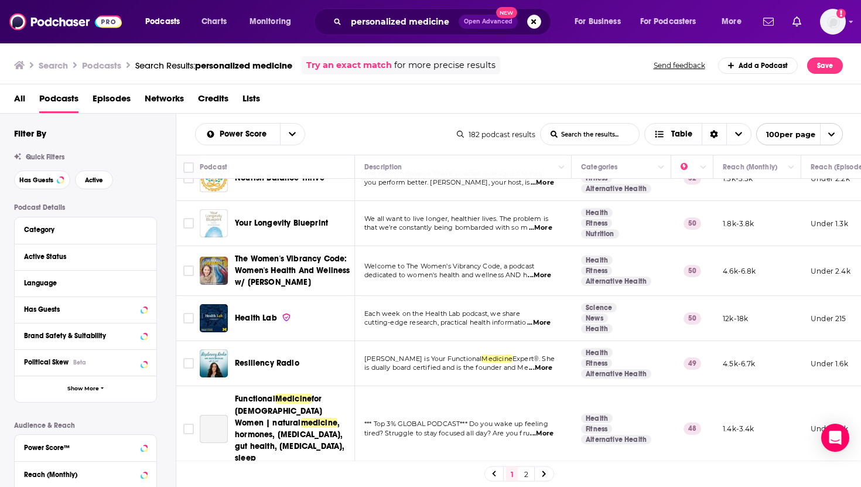
scroll to position [77, 0]
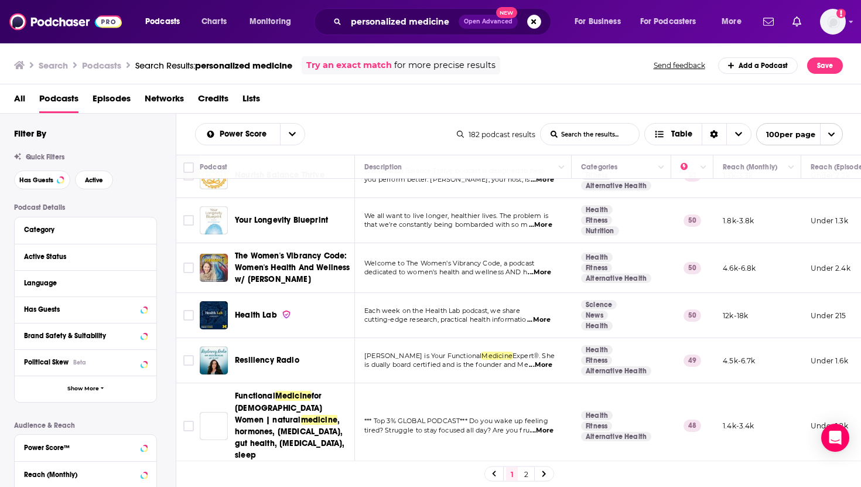
click at [540, 315] on span "...More" at bounding box center [538, 319] width 23 height 9
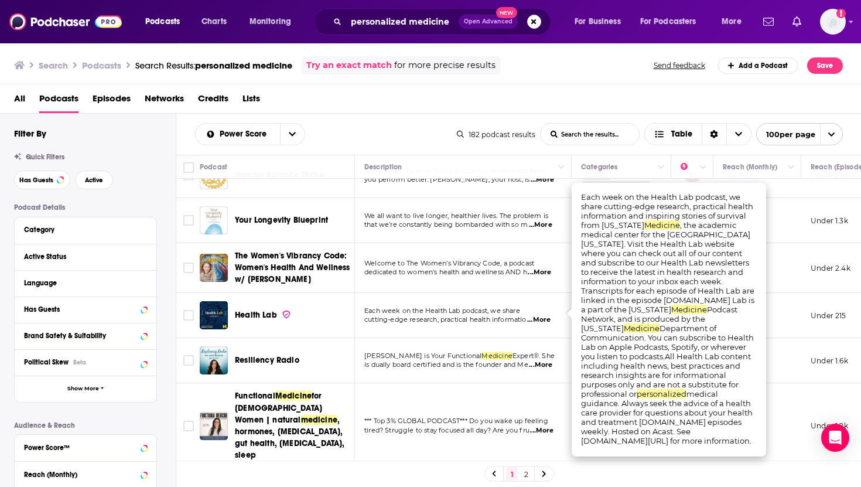
click at [540, 315] on span "...More" at bounding box center [538, 319] width 23 height 9
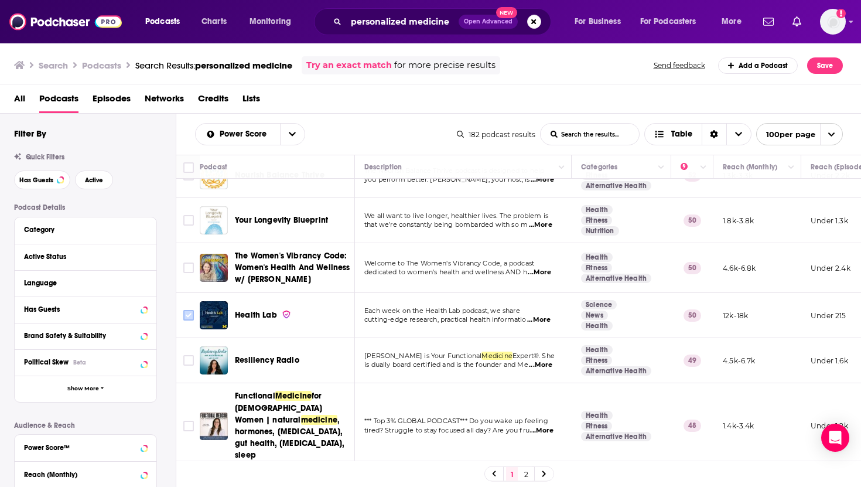
click at [190, 310] on input "Toggle select row" at bounding box center [188, 315] width 11 height 11
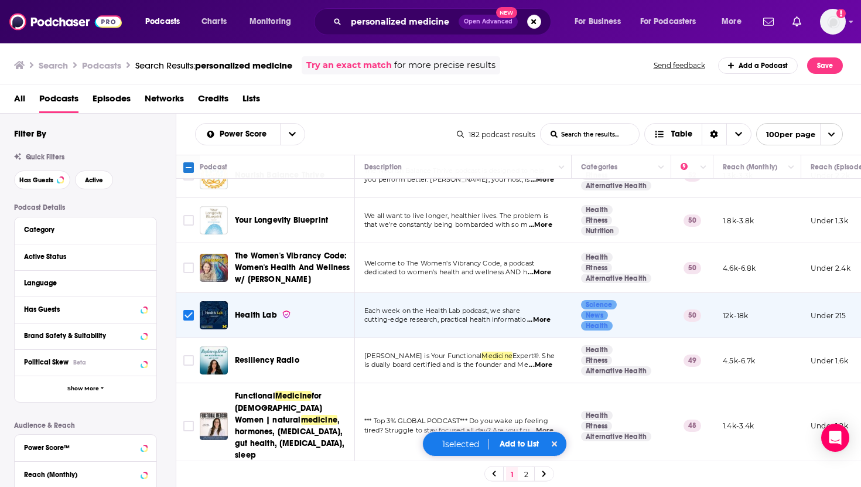
click at [187, 310] on input "Toggle select row" at bounding box center [188, 315] width 11 height 11
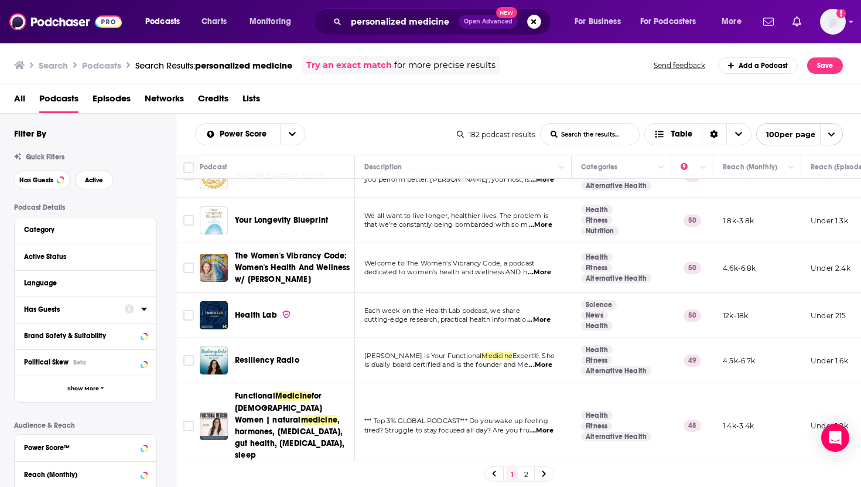
click at [109, 313] on div "Has Guests" at bounding box center [70, 309] width 93 height 8
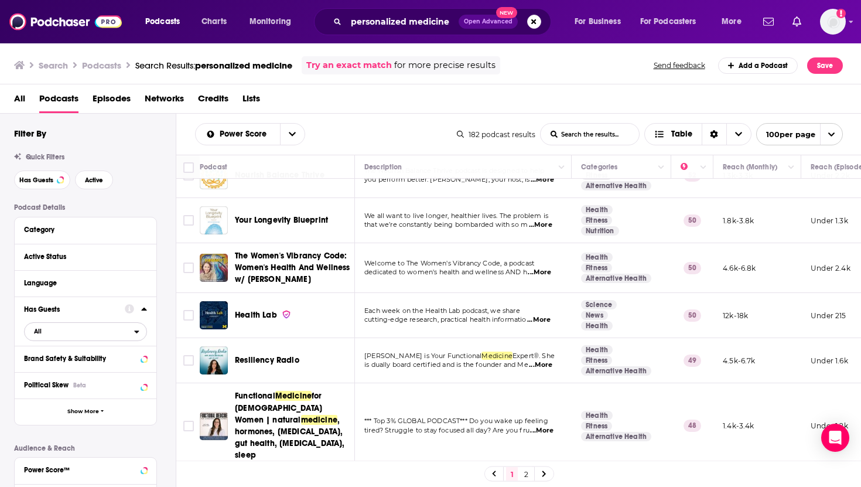
click at [139, 331] on icon "open menu" at bounding box center [136, 331] width 5 height 8
click at [118, 373] on span "66" at bounding box center [123, 370] width 46 height 6
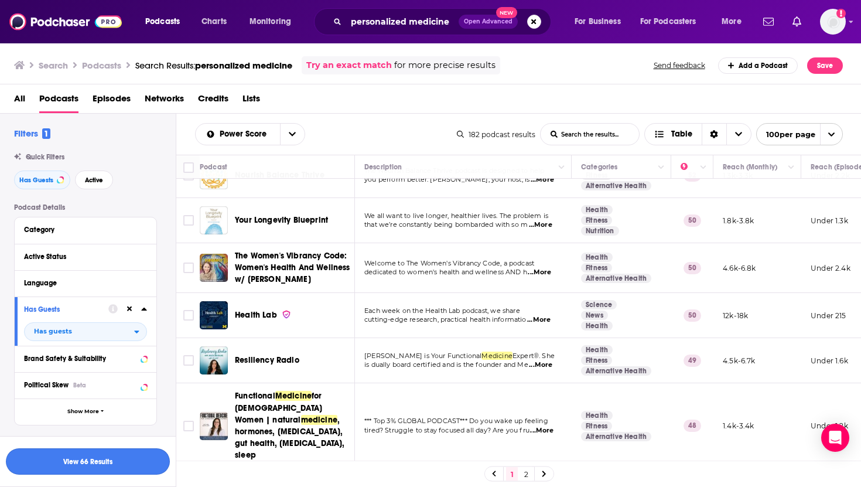
click at [104, 470] on button "View 66 Results" at bounding box center [88, 461] width 164 height 26
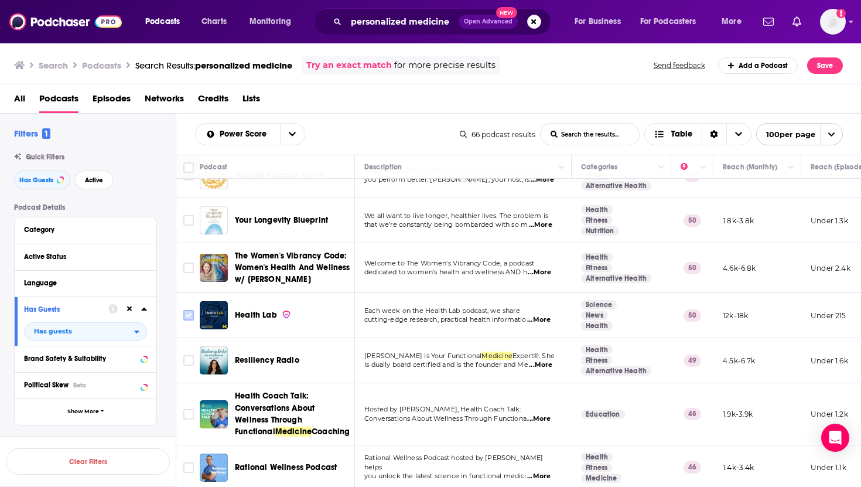
click at [189, 312] on input "Toggle select row" at bounding box center [188, 315] width 11 height 11
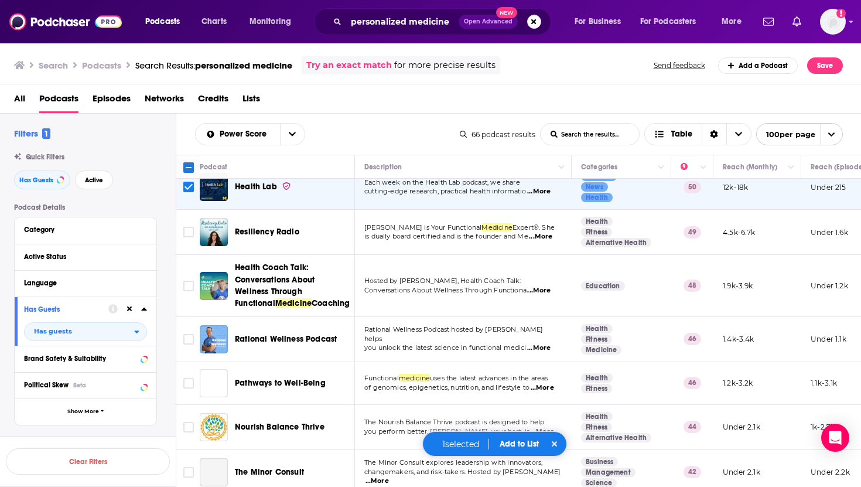
scroll to position [207, 0]
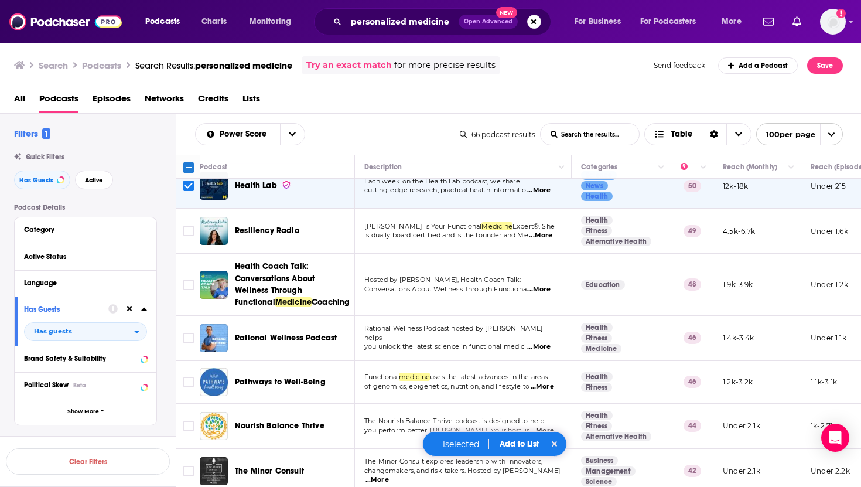
click at [546, 231] on span "...More" at bounding box center [540, 235] width 23 height 9
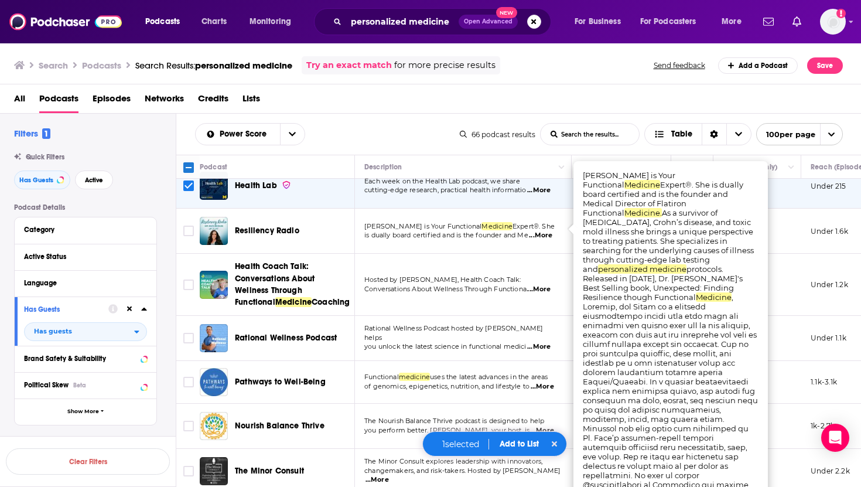
click at [546, 231] on span "...More" at bounding box center [540, 235] width 23 height 9
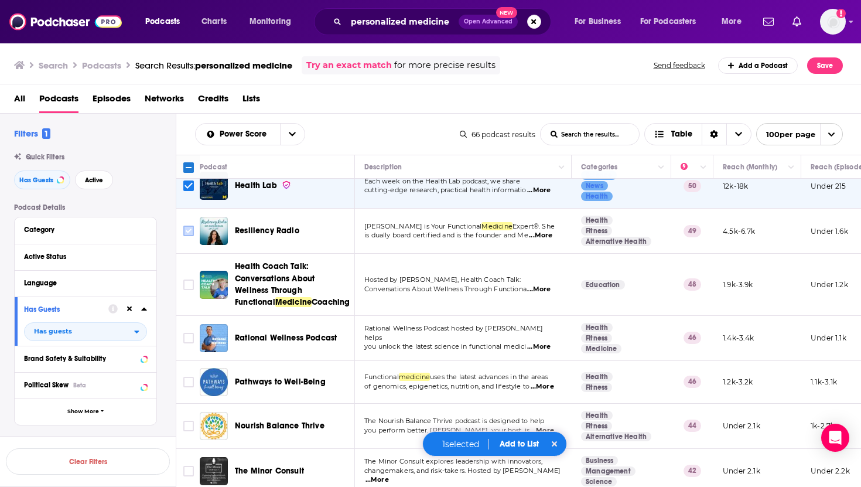
click at [186, 228] on input "Toggle select row" at bounding box center [188, 230] width 11 height 11
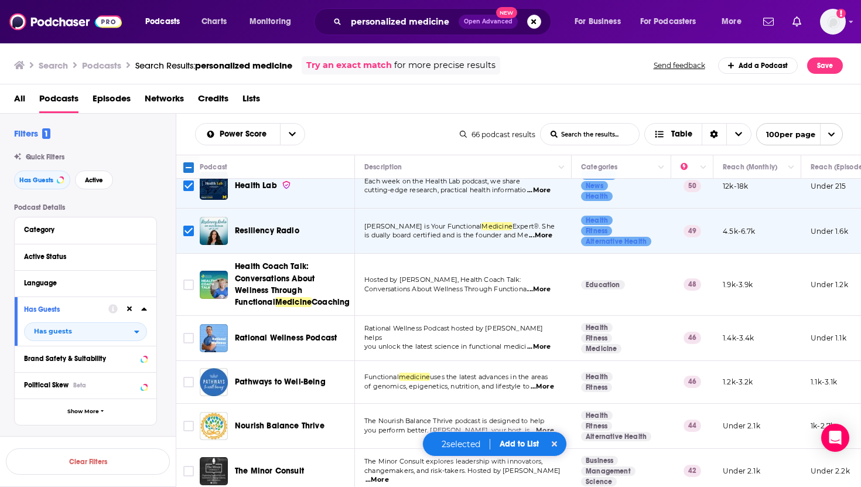
click at [539, 342] on span "...More" at bounding box center [538, 346] width 23 height 9
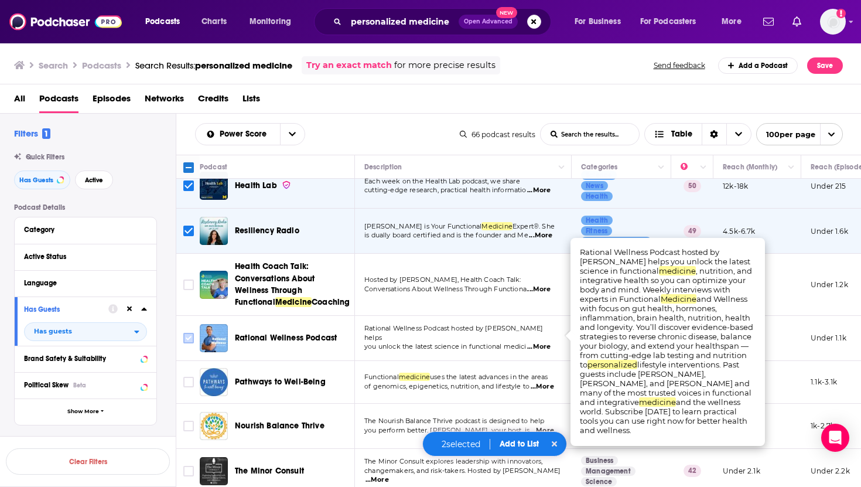
click at [190, 334] on input "Toggle select row" at bounding box center [188, 338] width 11 height 11
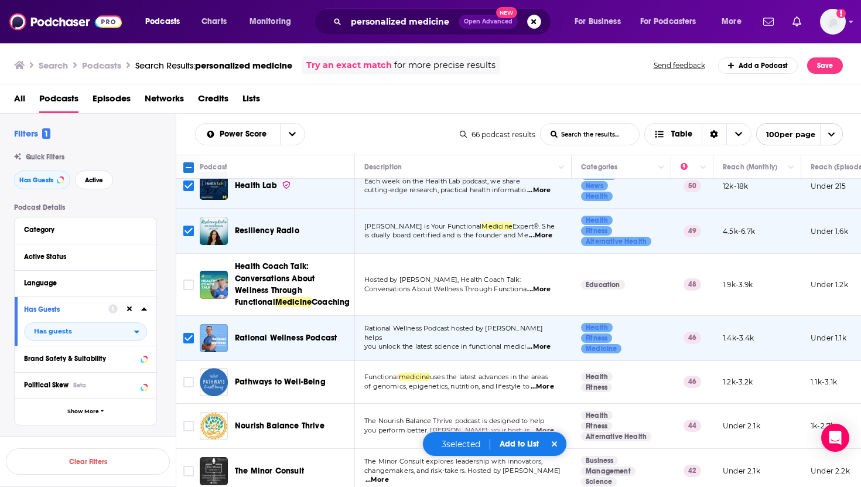
click at [531, 342] on span "...More" at bounding box center [538, 346] width 23 height 9
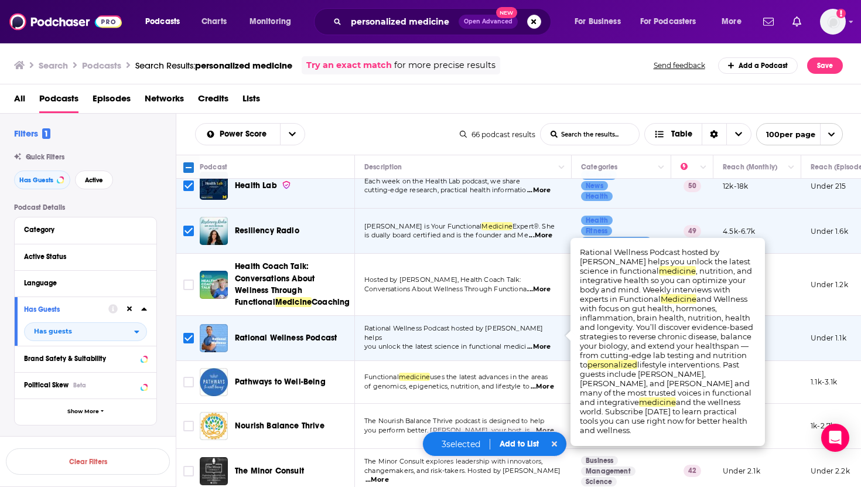
click at [531, 342] on span "...More" at bounding box center [538, 346] width 23 height 9
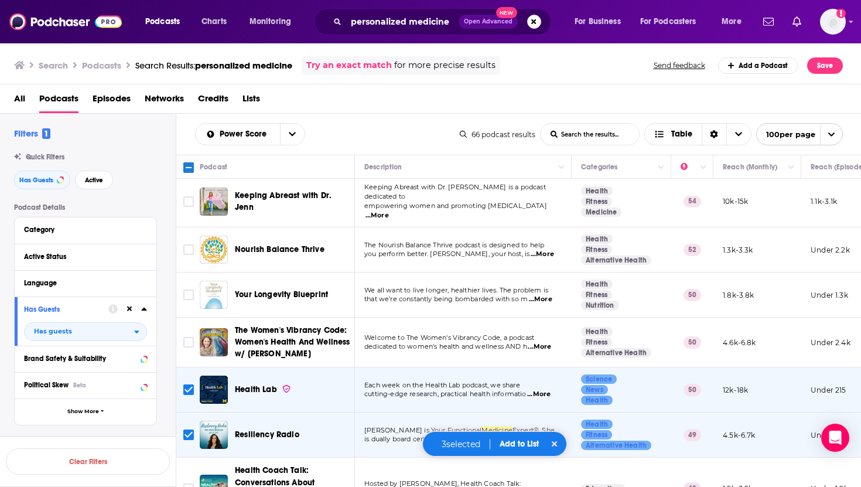
scroll to position [0, 0]
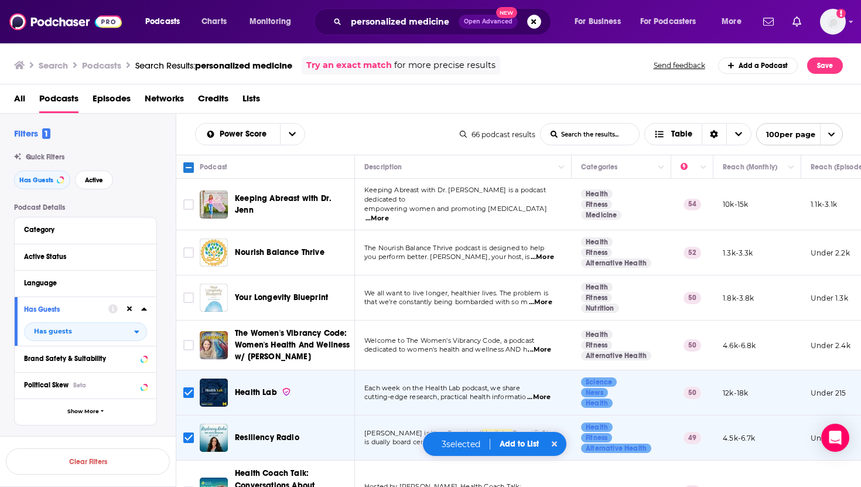
click at [508, 448] on button "Add to List" at bounding box center [519, 444] width 58 height 10
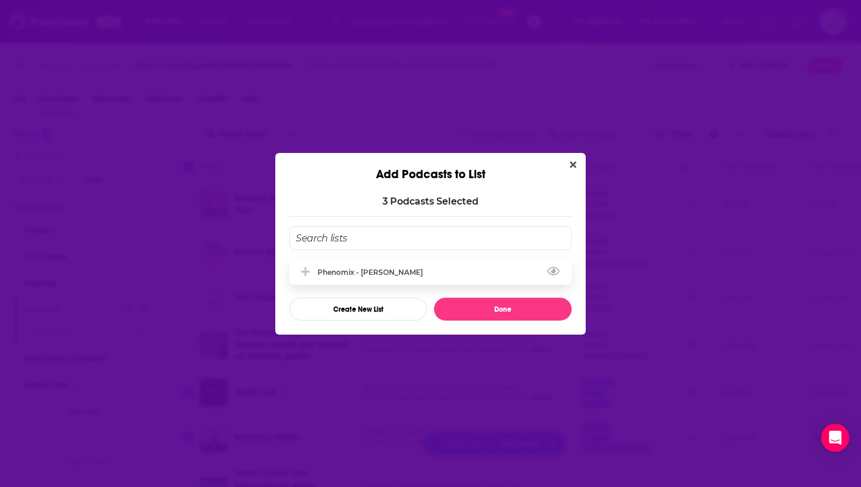
click at [375, 273] on div "Phenomix - [PERSON_NAME]" at bounding box center [373, 272] width 112 height 9
click at [478, 302] on button "Done" at bounding box center [503, 308] width 138 height 23
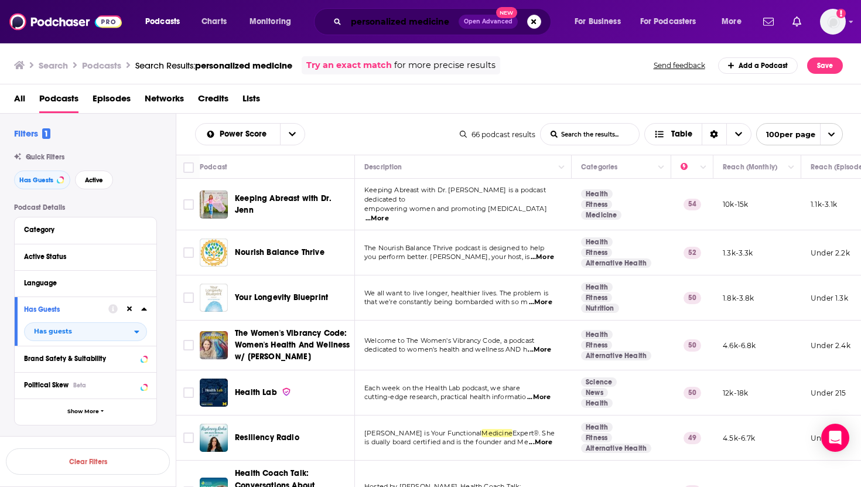
click at [454, 25] on input "personalized medicine" at bounding box center [402, 21] width 112 height 19
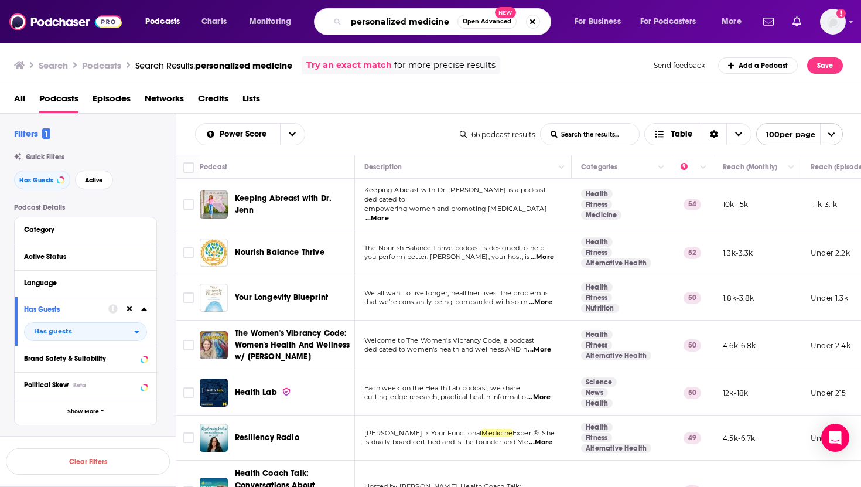
drag, startPoint x: 454, startPoint y: 25, endPoint x: 362, endPoint y: 22, distance: 91.4
click at [362, 22] on input "personalized medicine" at bounding box center [401, 21] width 111 height 19
type input "precision medicine"
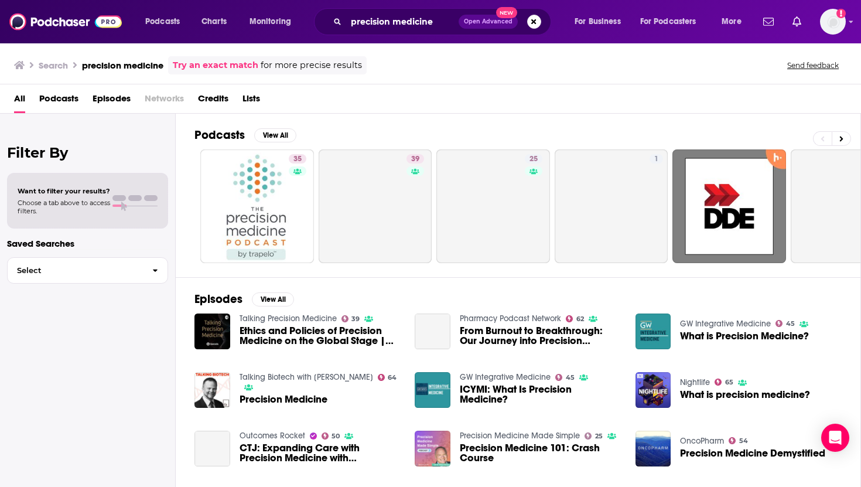
click at [74, 93] on span "Podcasts" at bounding box center [58, 101] width 39 height 24
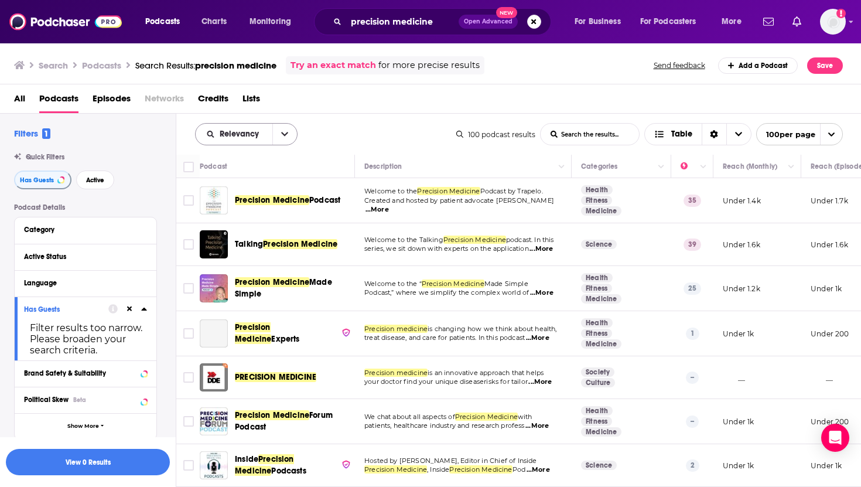
click at [281, 131] on icon "open menu" at bounding box center [284, 134] width 7 height 8
click at [247, 231] on span "Power Score" at bounding box center [253, 234] width 69 height 6
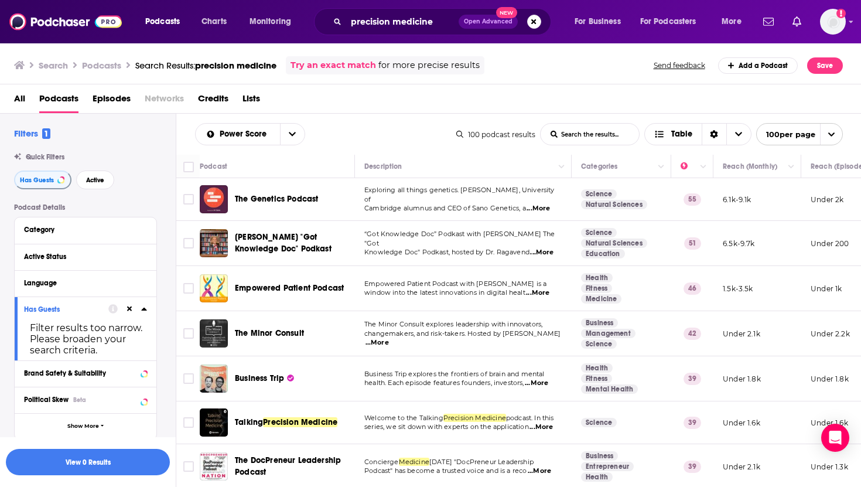
click at [538, 248] on span "...More" at bounding box center [541, 252] width 23 height 9
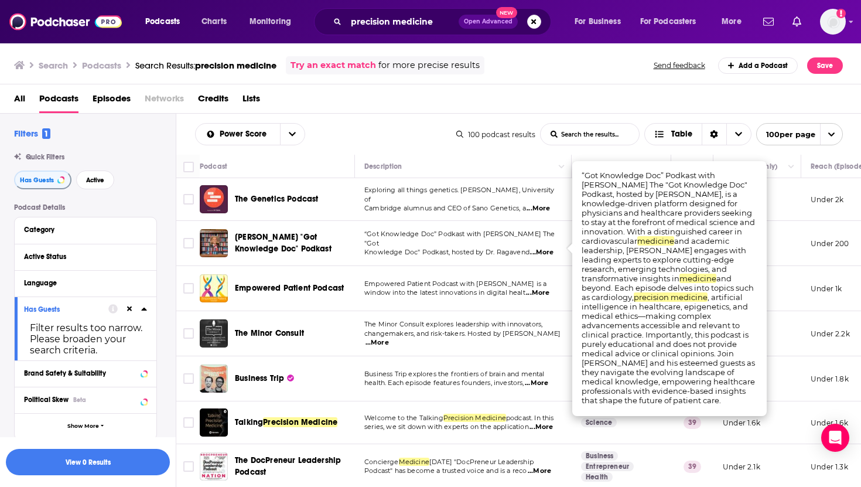
click at [539, 249] on span "...More" at bounding box center [541, 252] width 23 height 9
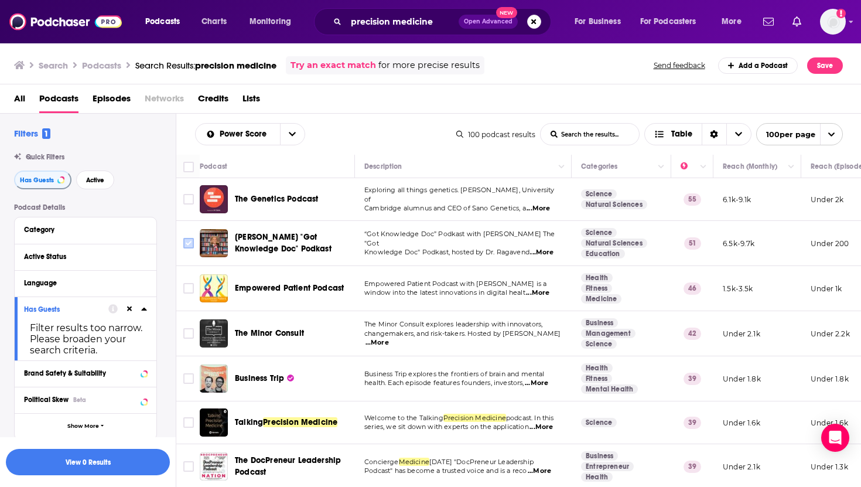
click at [187, 241] on input "Toggle select row" at bounding box center [188, 243] width 11 height 11
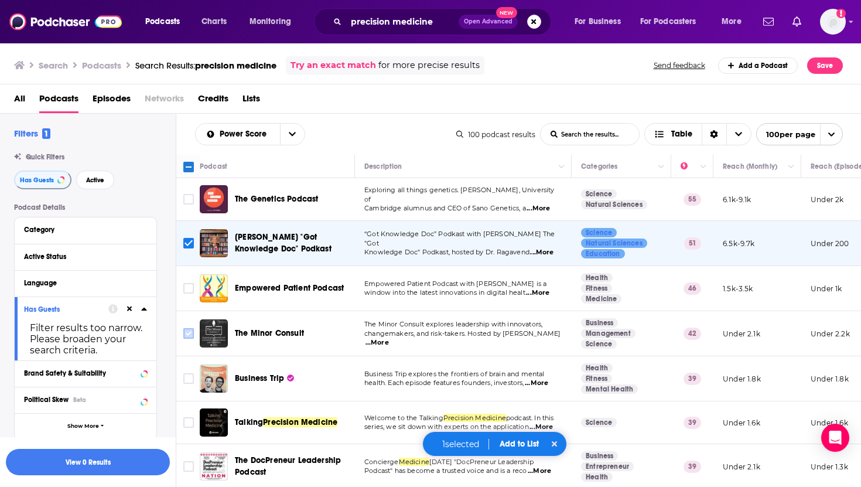
click at [188, 333] on input "Toggle select row" at bounding box center [188, 333] width 11 height 11
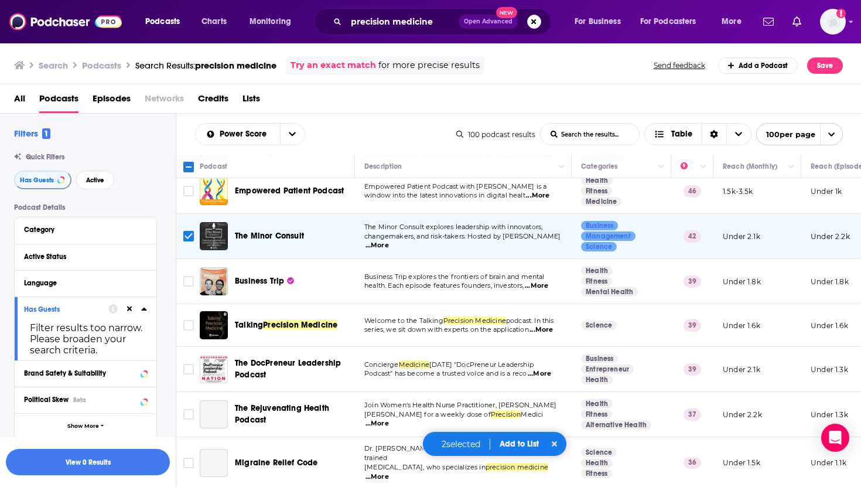
scroll to position [100, 0]
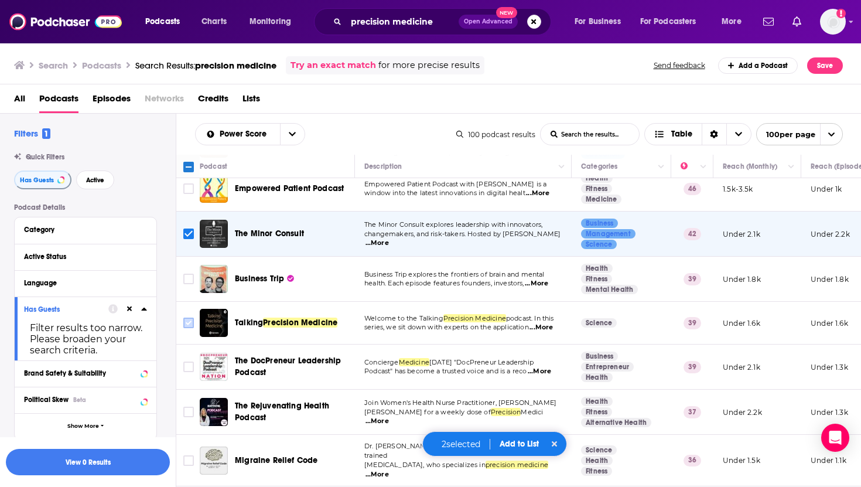
click at [187, 327] on input "Toggle select row" at bounding box center [188, 322] width 11 height 11
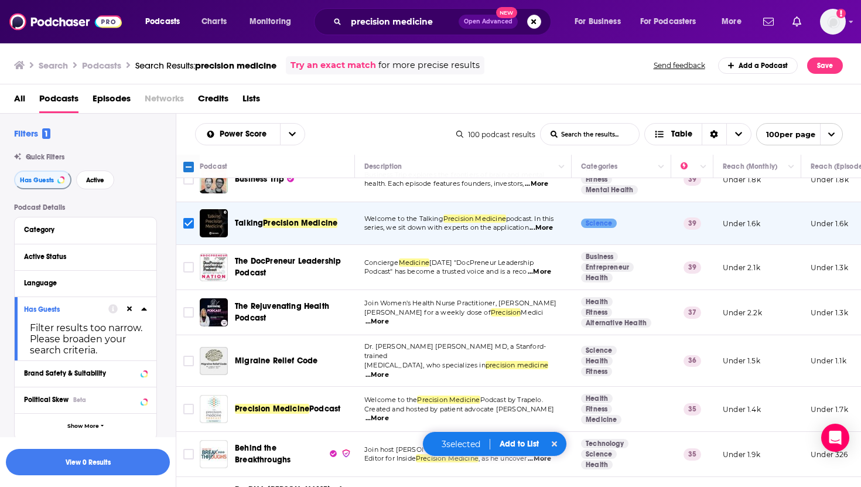
scroll to position [201, 0]
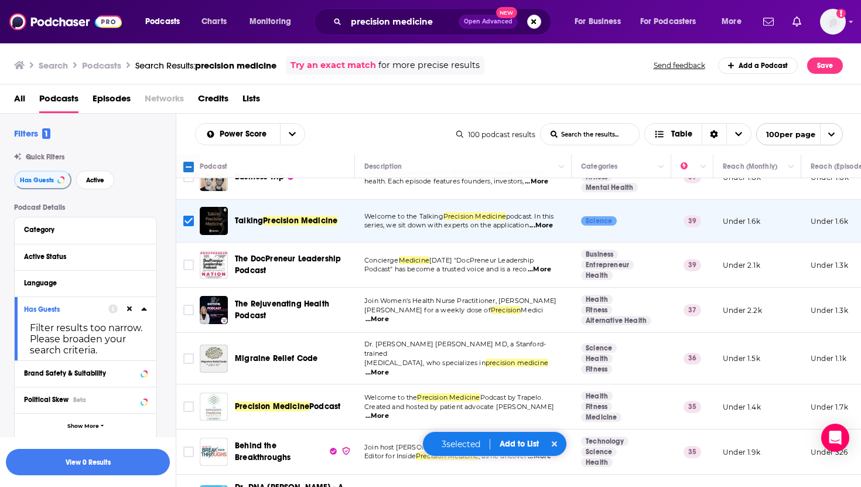
click at [538, 269] on span "...More" at bounding box center [539, 269] width 23 height 9
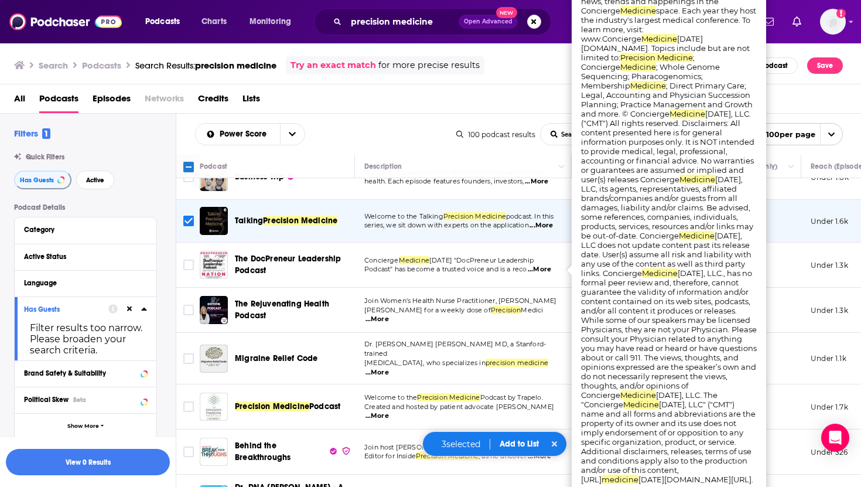
click at [541, 272] on span "...More" at bounding box center [539, 269] width 23 height 9
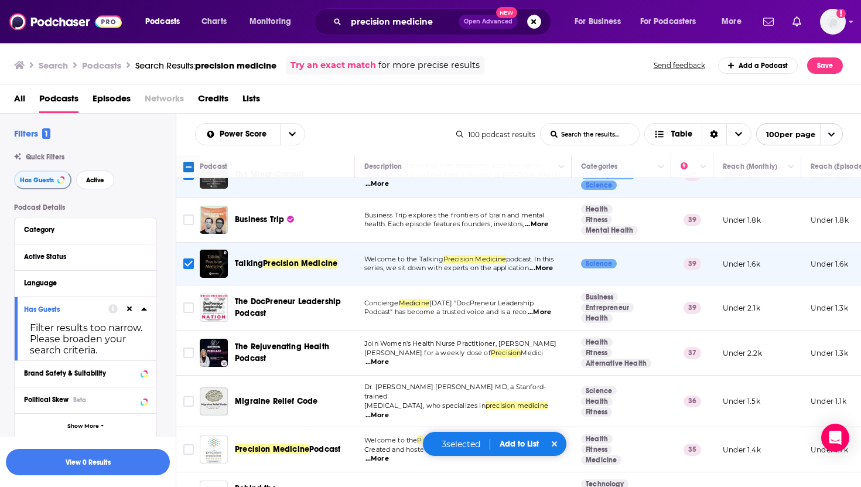
scroll to position [0, 0]
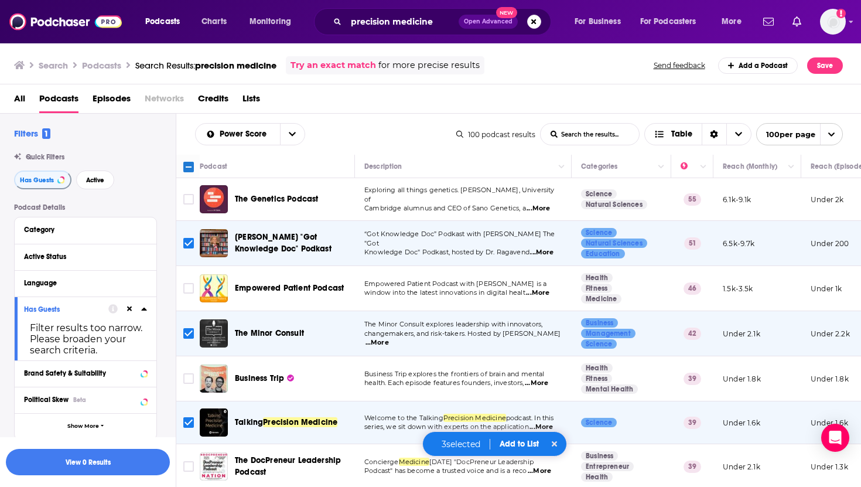
click at [516, 441] on button "Add to List" at bounding box center [519, 444] width 58 height 10
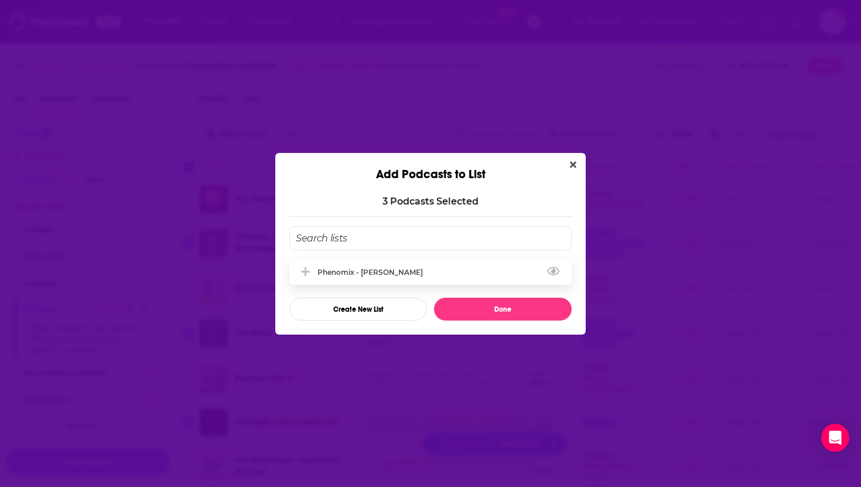
drag, startPoint x: 306, startPoint y: 277, endPoint x: 313, endPoint y: 276, distance: 7.7
click at [306, 277] on button "Add Podcast To List" at bounding box center [306, 272] width 21 height 12
click at [312, 272] on button "Add Podcast To List" at bounding box center [306, 272] width 21 height 12
click at [502, 311] on button "Done" at bounding box center [503, 308] width 138 height 23
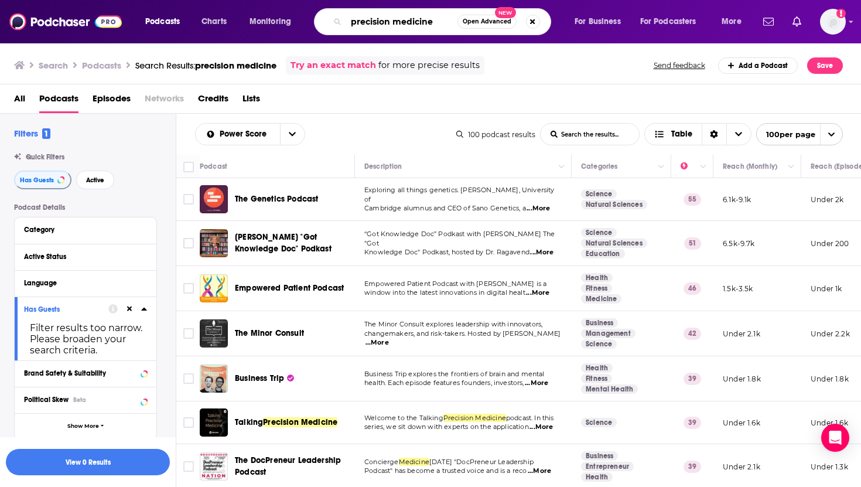
drag, startPoint x: 441, startPoint y: 18, endPoint x: 331, endPoint y: 11, distance: 109.8
click at [331, 11] on div "precision medicine Open Advanced New" at bounding box center [432, 21] width 237 height 27
type input "biomarkers"
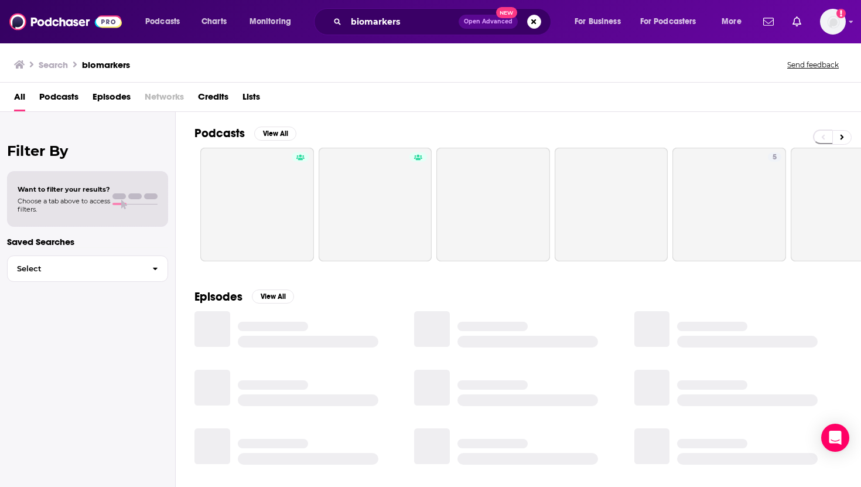
click at [60, 101] on span "Podcasts" at bounding box center [58, 99] width 39 height 24
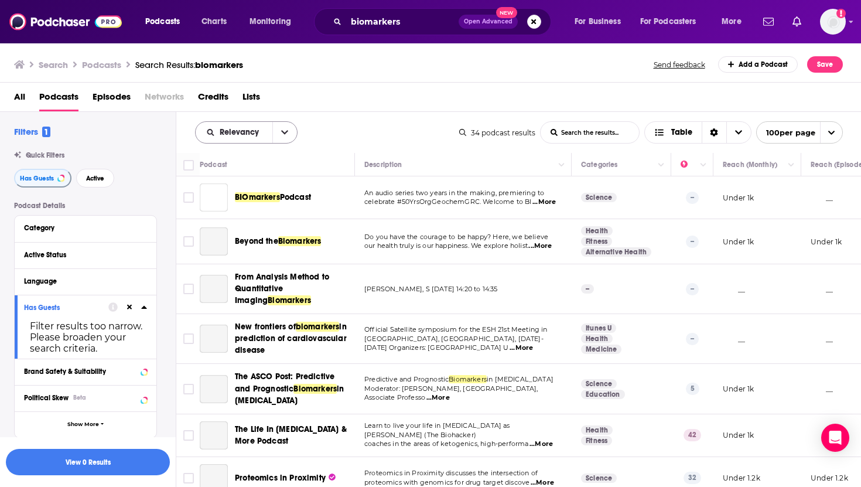
click at [294, 132] on button "open menu" at bounding box center [284, 132] width 25 height 21
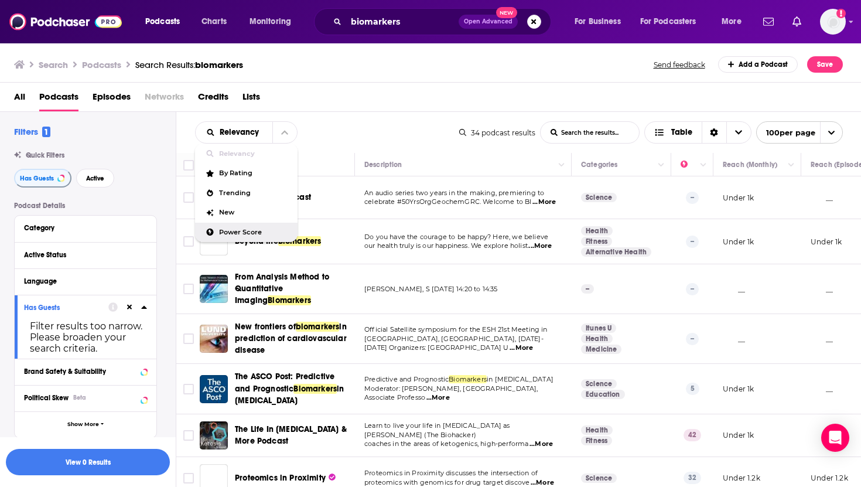
click at [234, 231] on span "Power Score" at bounding box center [253, 232] width 69 height 6
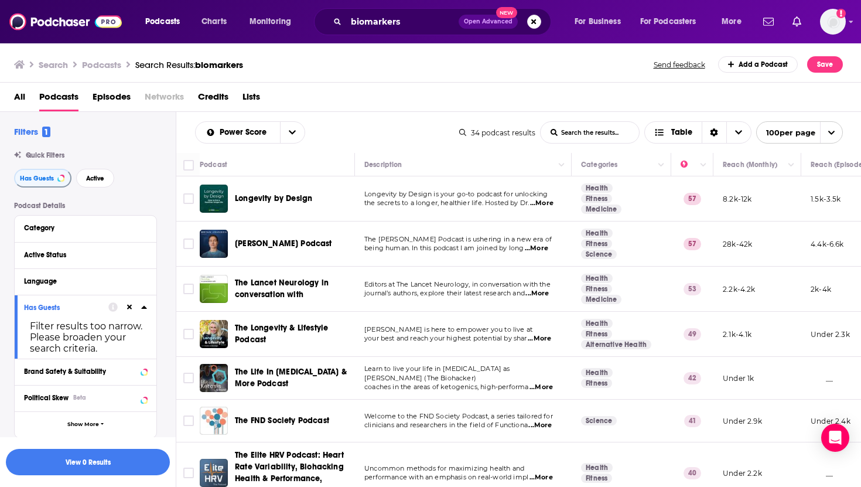
click at [548, 203] on span "...More" at bounding box center [541, 203] width 23 height 9
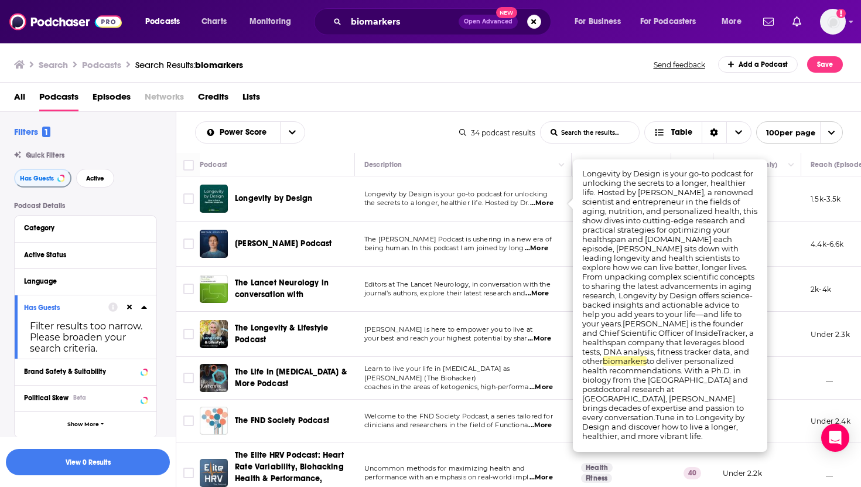
click at [546, 203] on span "...More" at bounding box center [541, 203] width 23 height 9
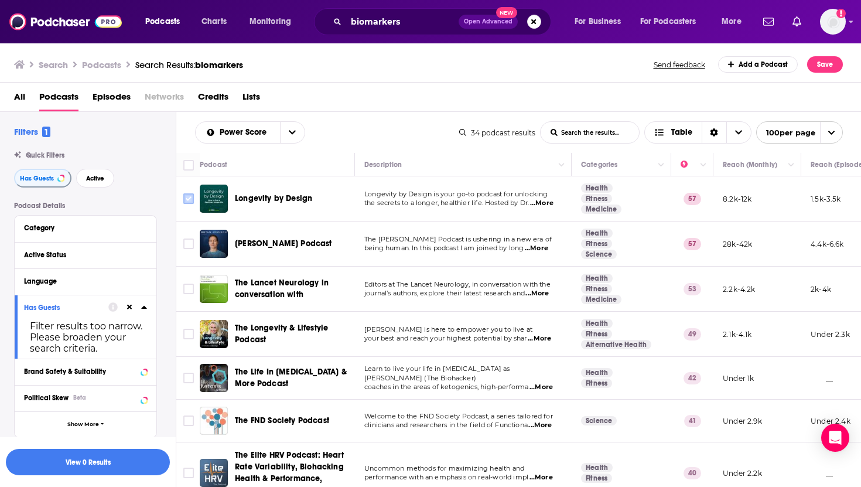
click at [188, 198] on input "Toggle select row" at bounding box center [188, 198] width 11 height 11
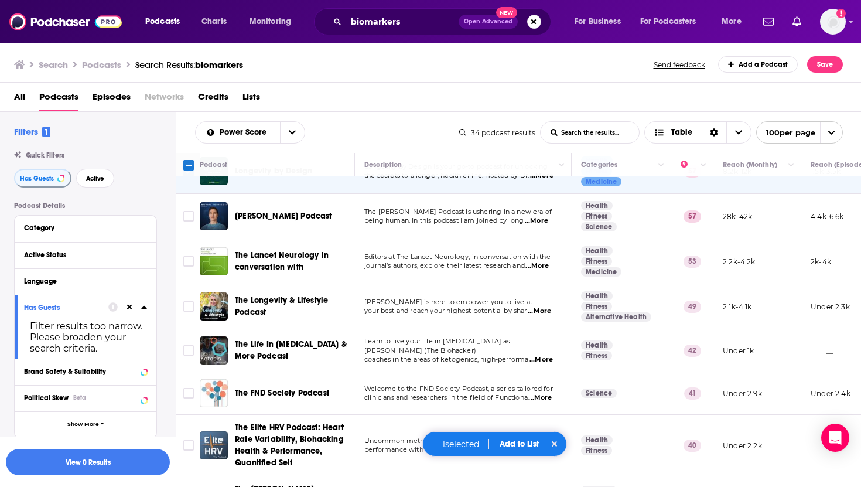
scroll to position [30, 0]
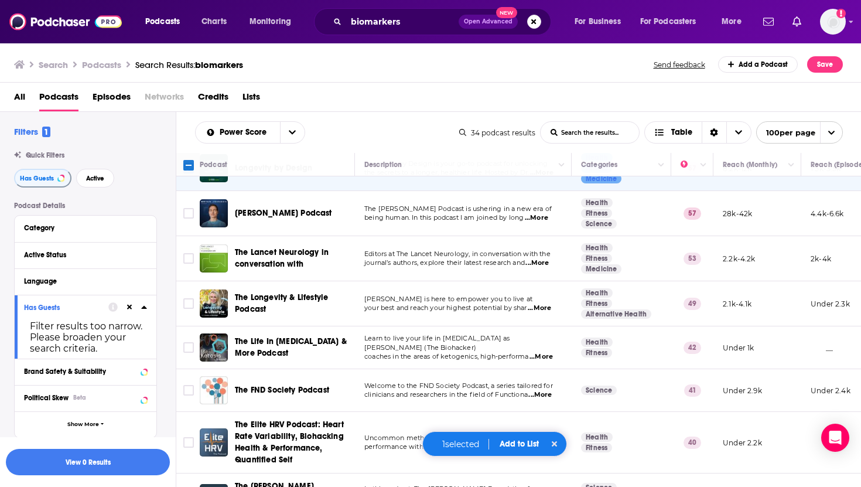
click at [539, 310] on span "...More" at bounding box center [539, 307] width 23 height 9
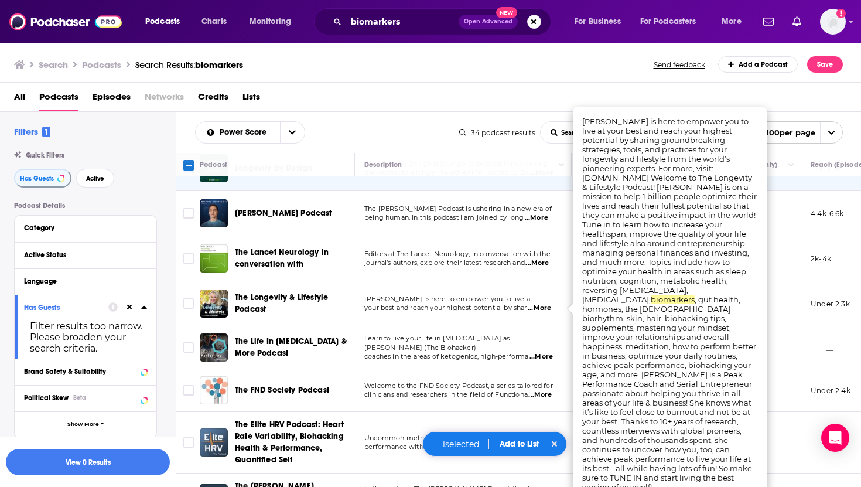
click at [539, 310] on span "...More" at bounding box center [539, 307] width 23 height 9
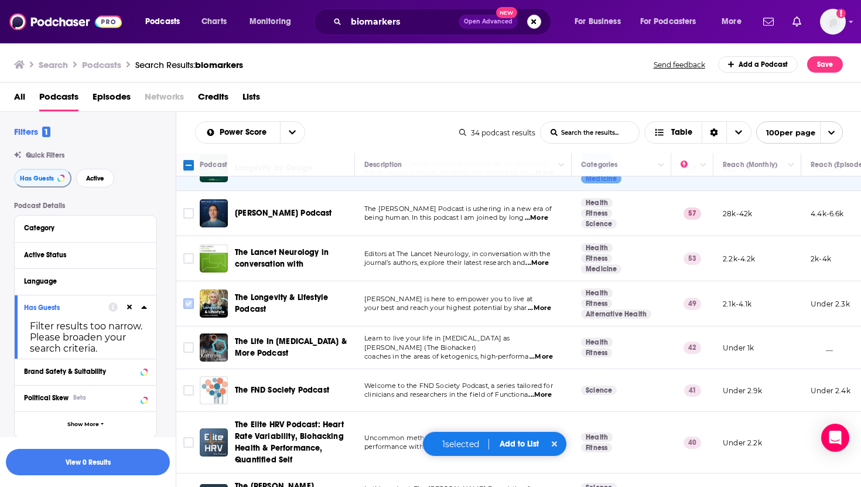
click at [187, 303] on input "Toggle select row" at bounding box center [188, 303] width 11 height 11
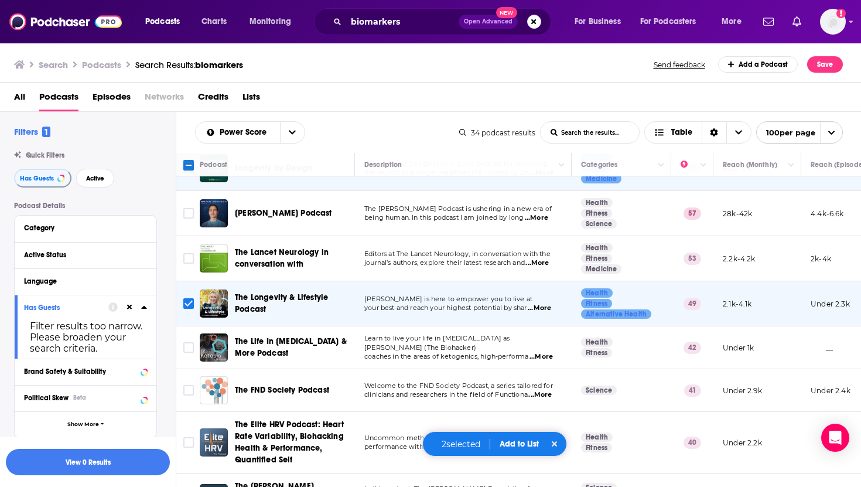
click at [532, 218] on span "...More" at bounding box center [536, 217] width 23 height 9
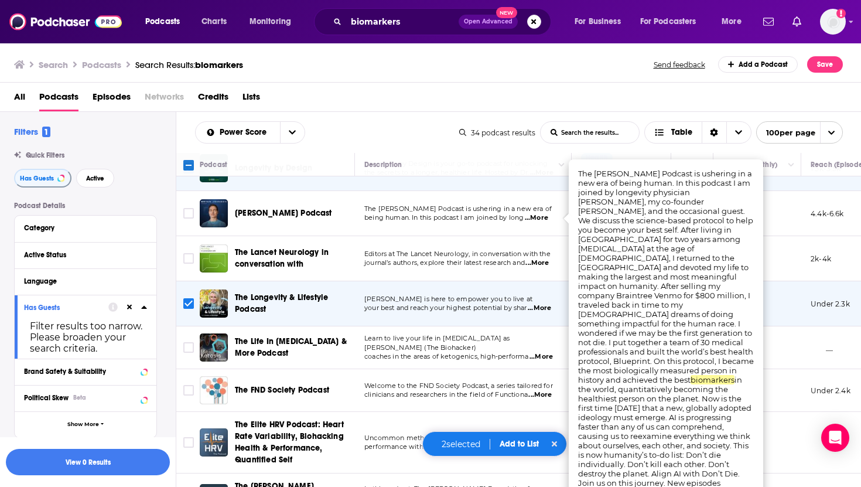
click at [532, 218] on span "...More" at bounding box center [536, 217] width 23 height 9
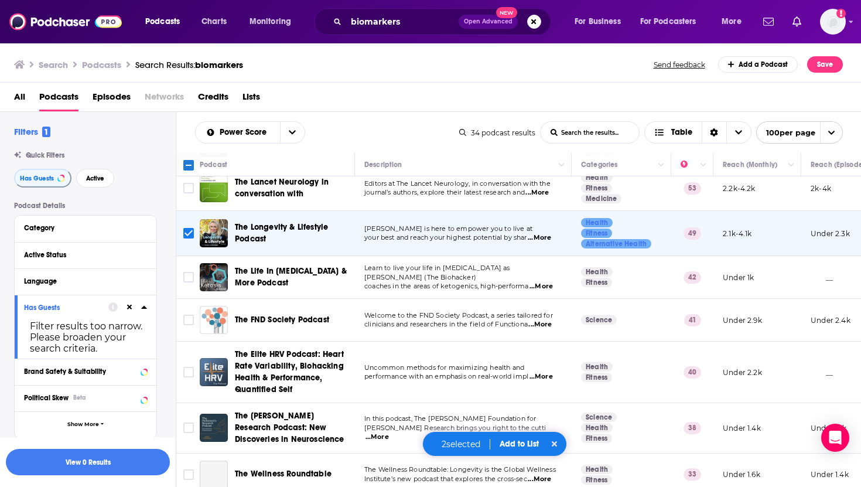
scroll to position [107, 0]
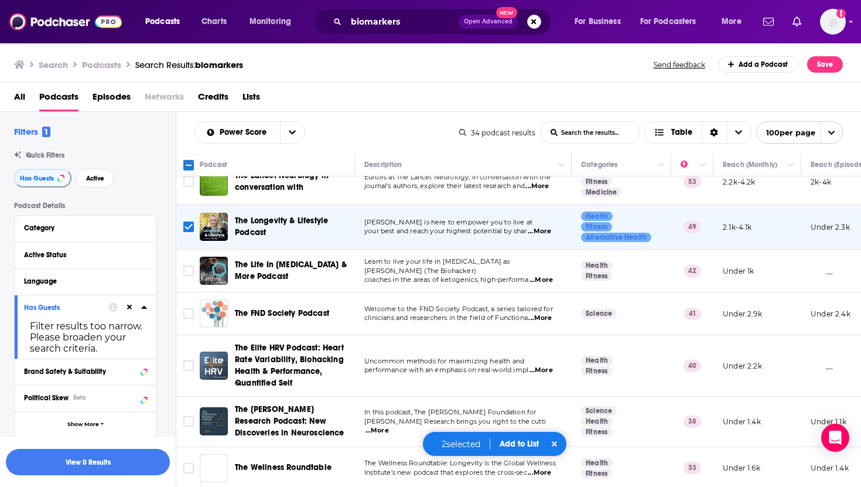
click at [538, 320] on span "...More" at bounding box center [539, 317] width 23 height 9
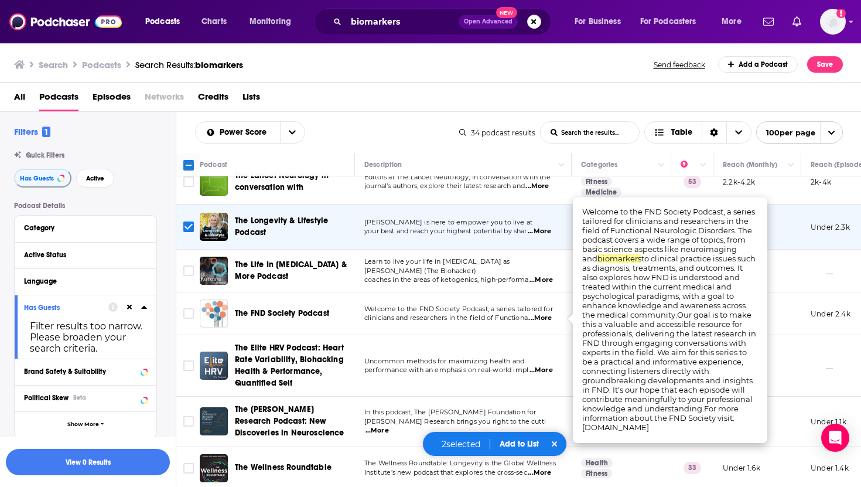
click at [538, 320] on span "...More" at bounding box center [539, 317] width 23 height 9
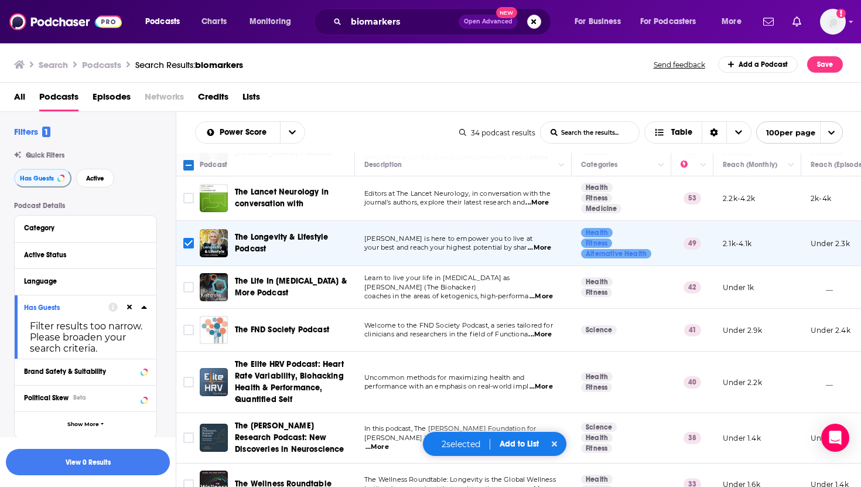
scroll to position [0, 0]
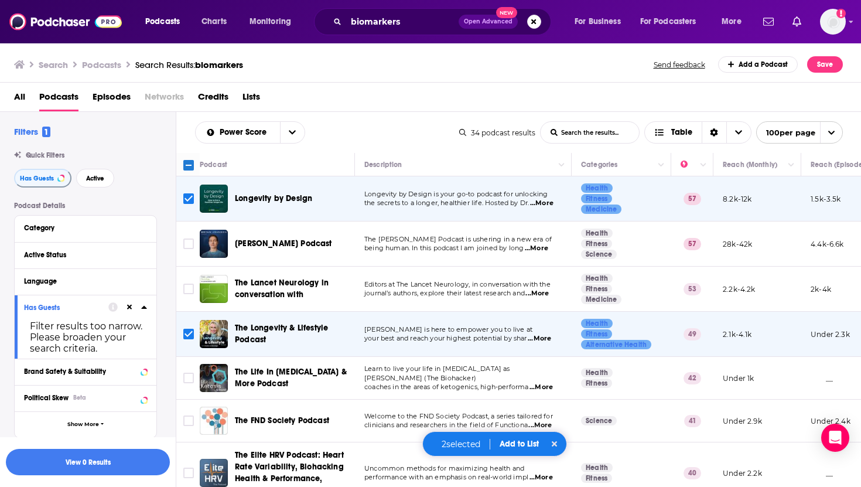
click at [515, 440] on button "Add to List" at bounding box center [519, 444] width 58 height 10
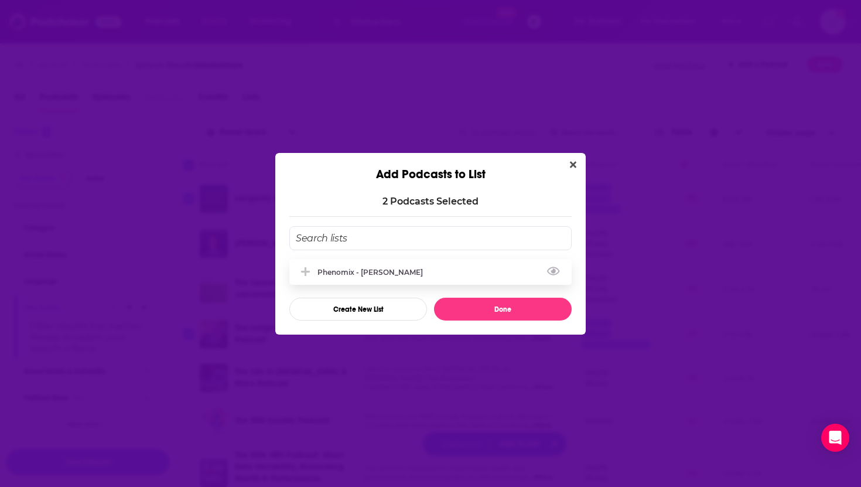
click at [370, 273] on div "Phenomix - [PERSON_NAME]" at bounding box center [373, 272] width 112 height 9
click at [495, 299] on button "Done" at bounding box center [503, 308] width 138 height 23
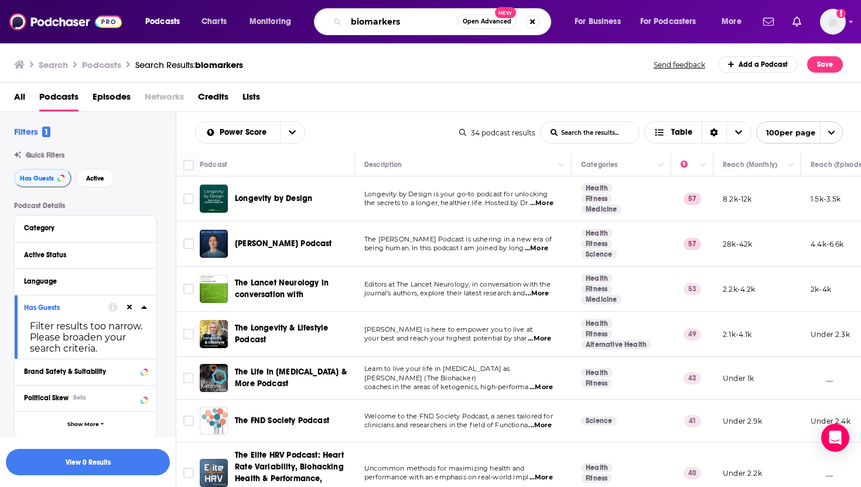
drag, startPoint x: 409, startPoint y: 22, endPoint x: 320, endPoint y: 7, distance: 90.8
click at [319, 7] on div "Podcasts Charts Monitoring biomarkers Open Advanced New For Business For Podcas…" at bounding box center [430, 21] width 861 height 43
type input "medical innovation"
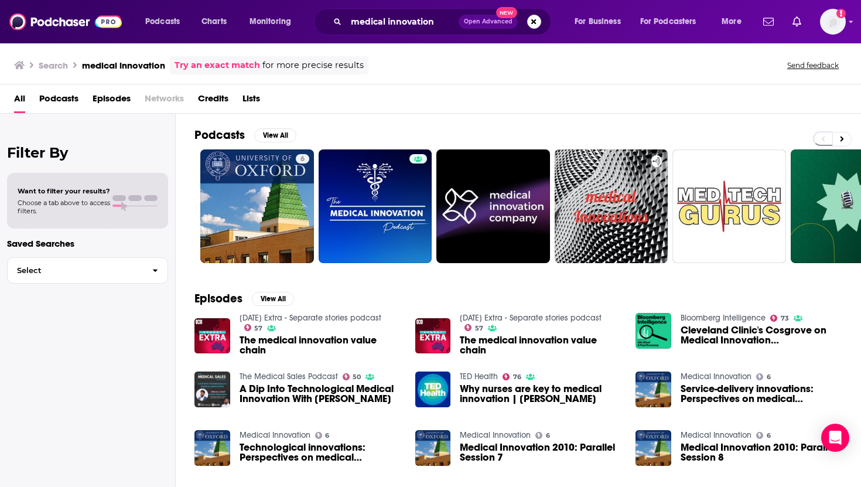
click at [65, 101] on span "Podcasts" at bounding box center [58, 101] width 39 height 24
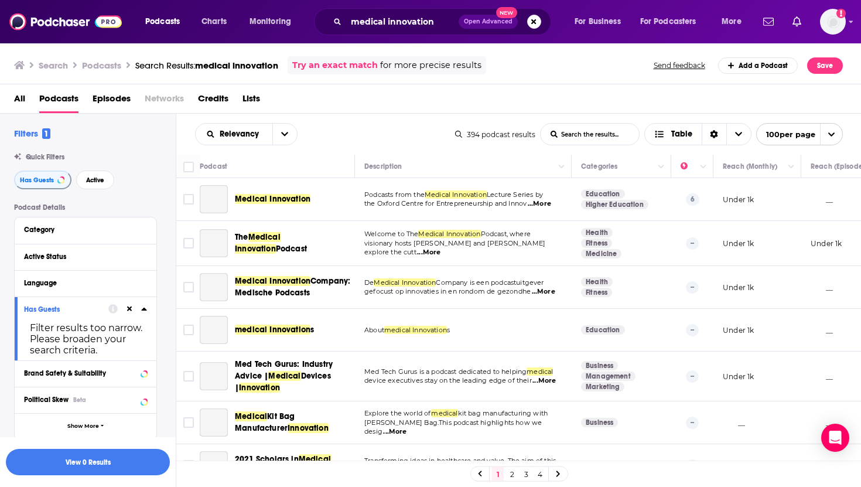
click at [143, 312] on icon at bounding box center [144, 308] width 6 height 9
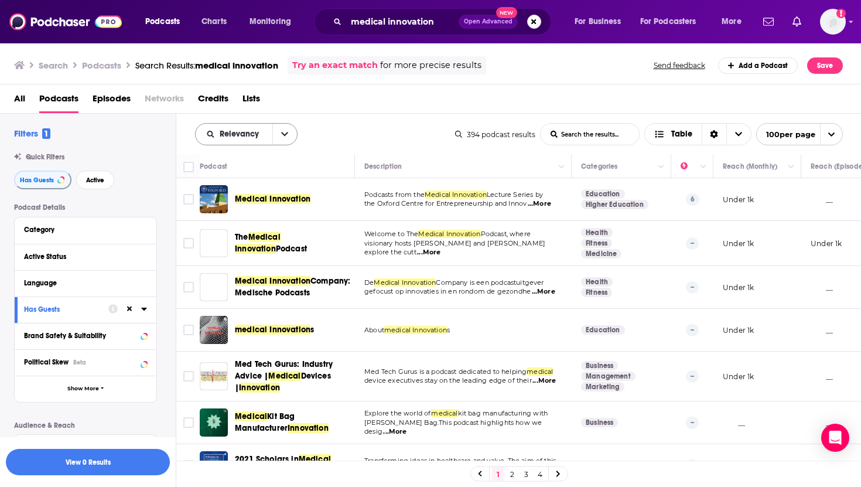
click at [283, 134] on icon "open menu" at bounding box center [284, 134] width 7 height 8
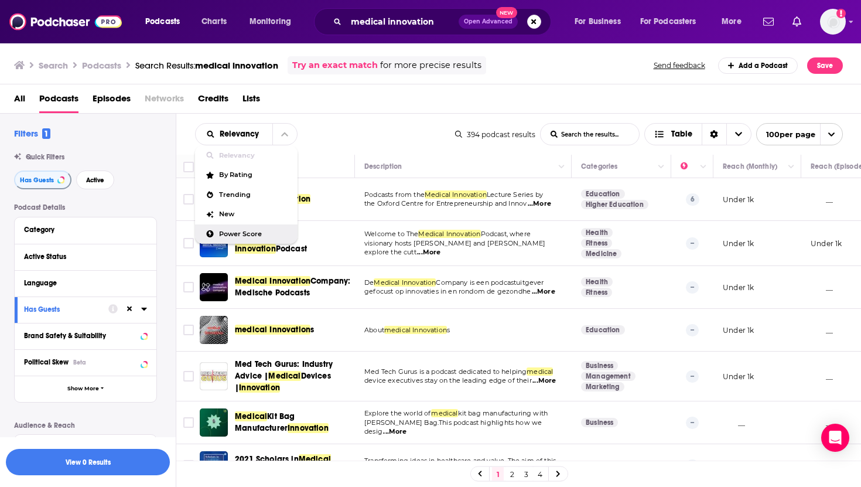
click at [240, 237] on span "Power Score" at bounding box center [253, 234] width 69 height 6
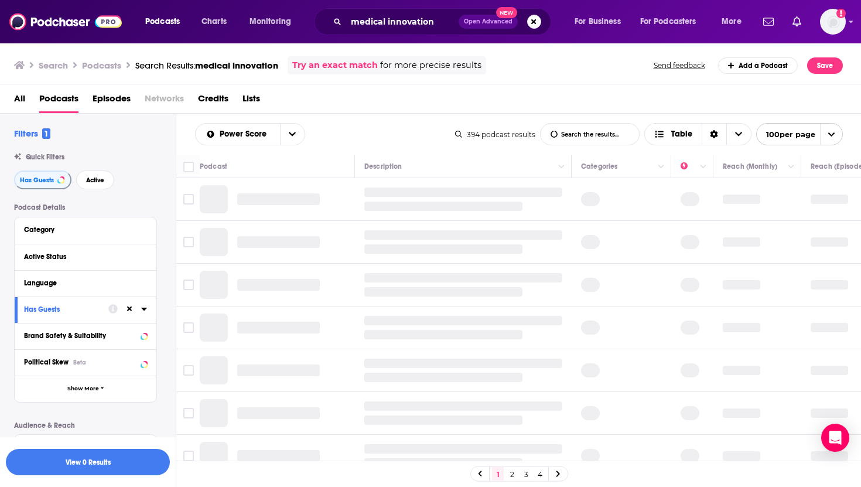
click at [140, 312] on div at bounding box center [127, 309] width 39 height 15
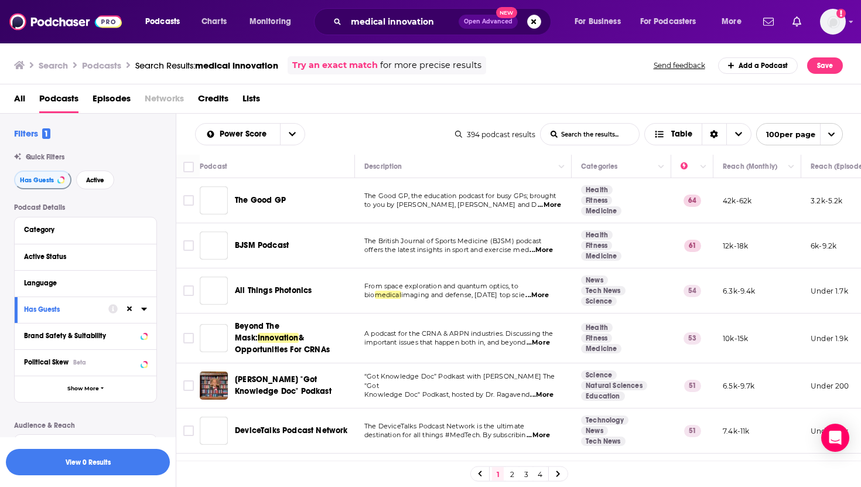
click at [142, 310] on icon at bounding box center [144, 308] width 6 height 9
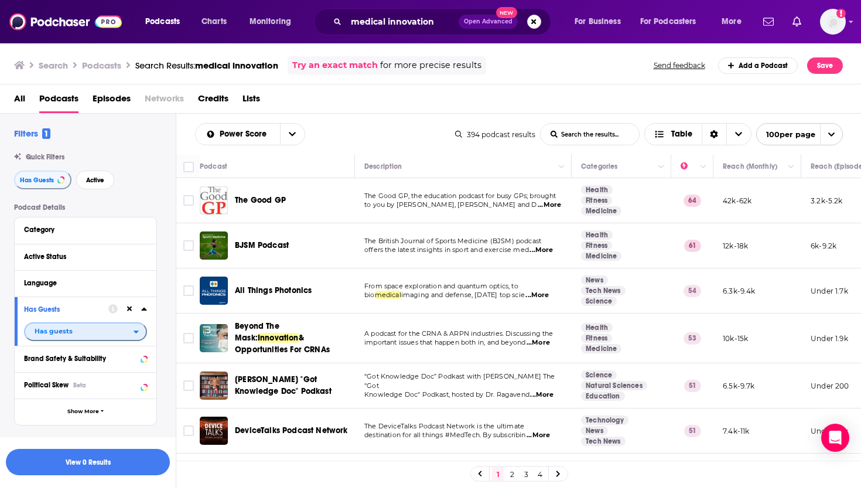
click at [98, 334] on span "Has guests" at bounding box center [79, 330] width 108 height 15
click at [84, 373] on span "Has guests" at bounding box center [65, 370] width 71 height 6
click at [425, 125] on div "Power Score List Search Input Search the results... Table" at bounding box center [325, 134] width 260 height 22
click at [539, 205] on span "...More" at bounding box center [549, 204] width 23 height 9
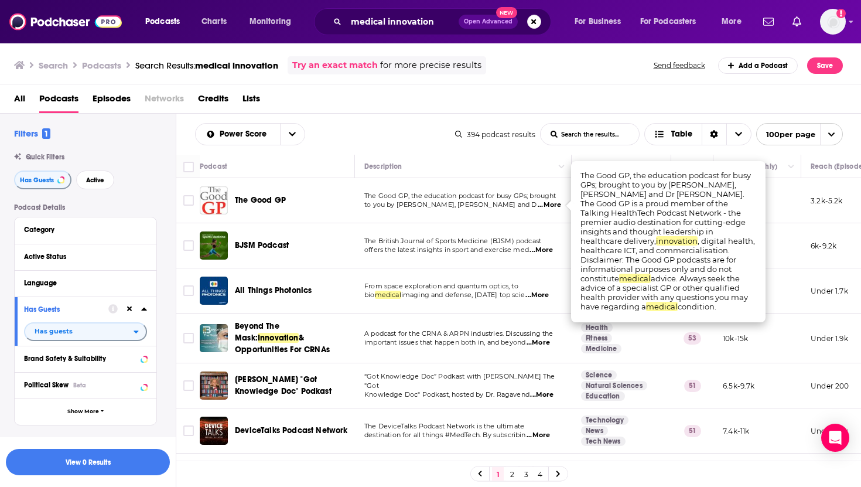
click at [539, 205] on span "...More" at bounding box center [549, 204] width 23 height 9
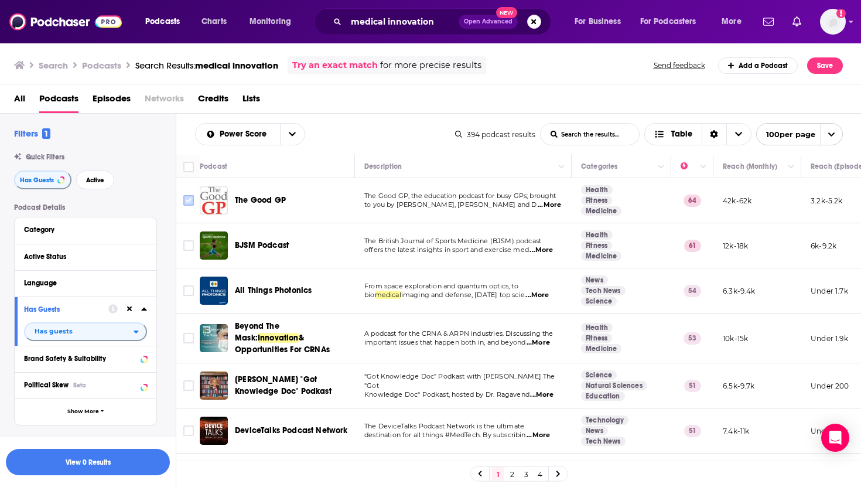
click at [187, 199] on input "Toggle select row" at bounding box center [188, 200] width 11 height 11
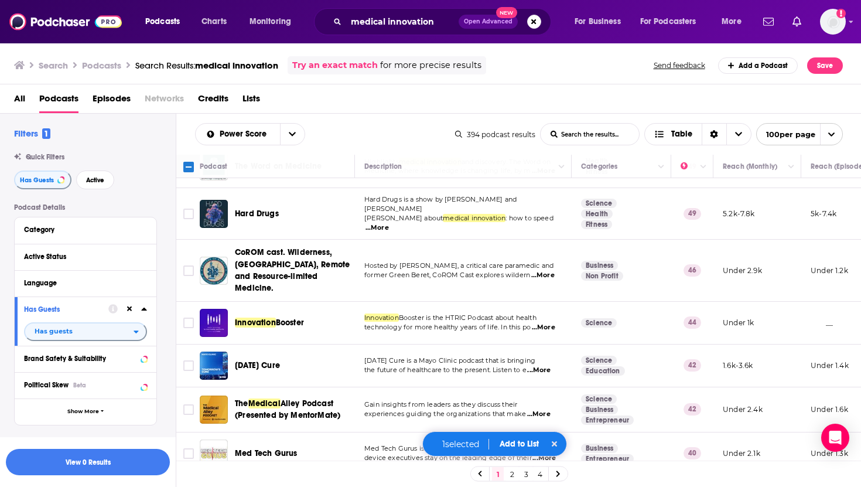
scroll to position [358, 0]
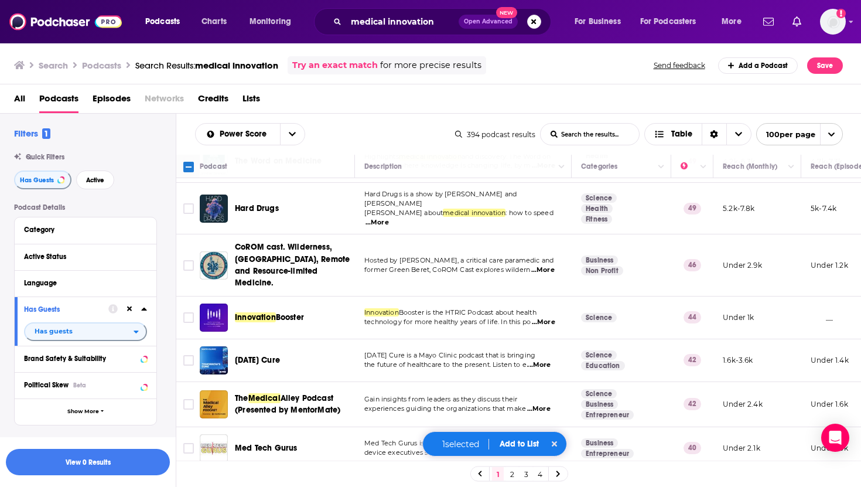
click at [546, 317] on span "...More" at bounding box center [543, 321] width 23 height 9
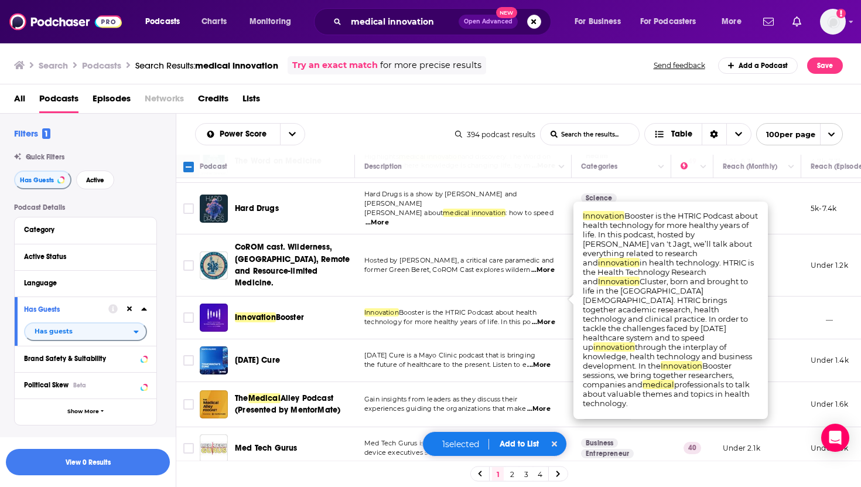
click at [546, 317] on span "...More" at bounding box center [543, 321] width 23 height 9
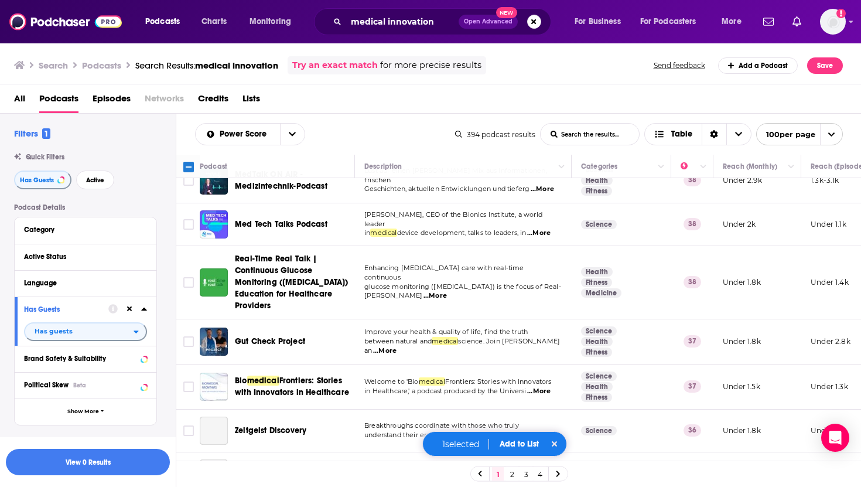
scroll to position [984, 0]
click at [539, 327] on p "Improve your health & quality of life, find the truth" at bounding box center [462, 331] width 197 height 9
click at [396, 346] on span "...More" at bounding box center [384, 350] width 23 height 9
click at [189, 336] on input "Toggle select row" at bounding box center [188, 341] width 11 height 11
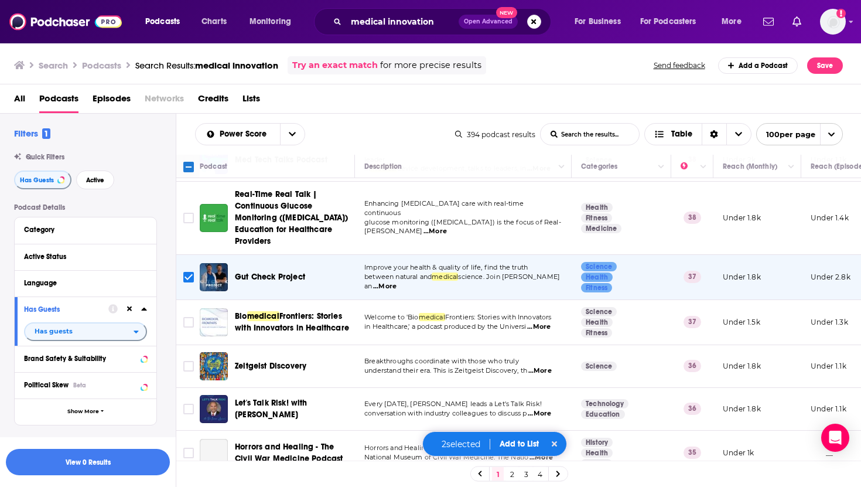
scroll to position [1049, 0]
click at [497, 438] on div "2 selected Add to List" at bounding box center [494, 443] width 145 height 25
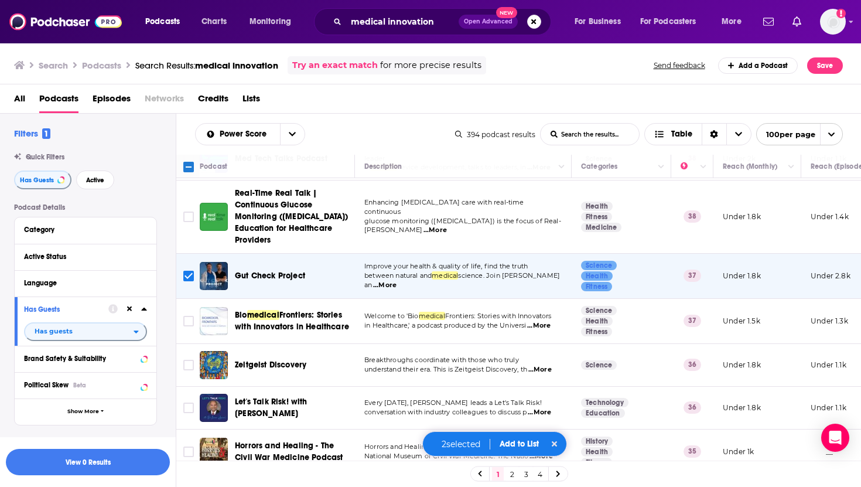
click at [507, 440] on button "Add to List" at bounding box center [519, 444] width 58 height 10
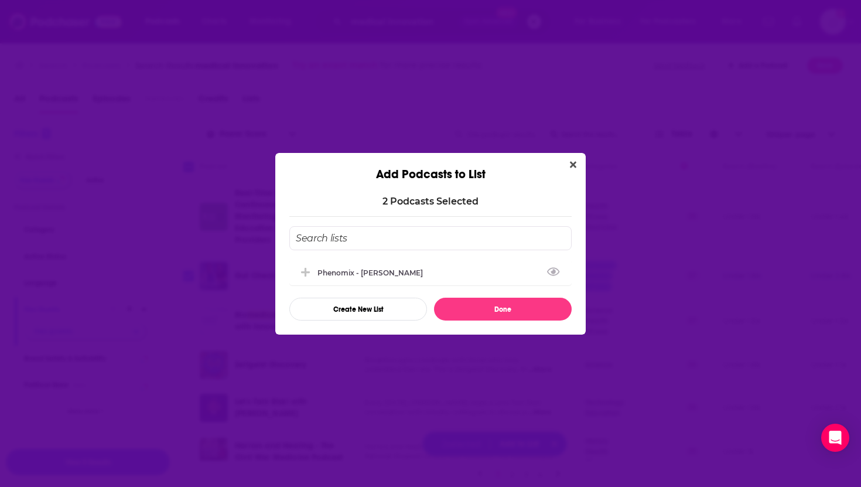
click at [387, 271] on div "Phenomix - [PERSON_NAME]" at bounding box center [373, 272] width 112 height 9
click at [488, 315] on button "Done" at bounding box center [503, 308] width 138 height 23
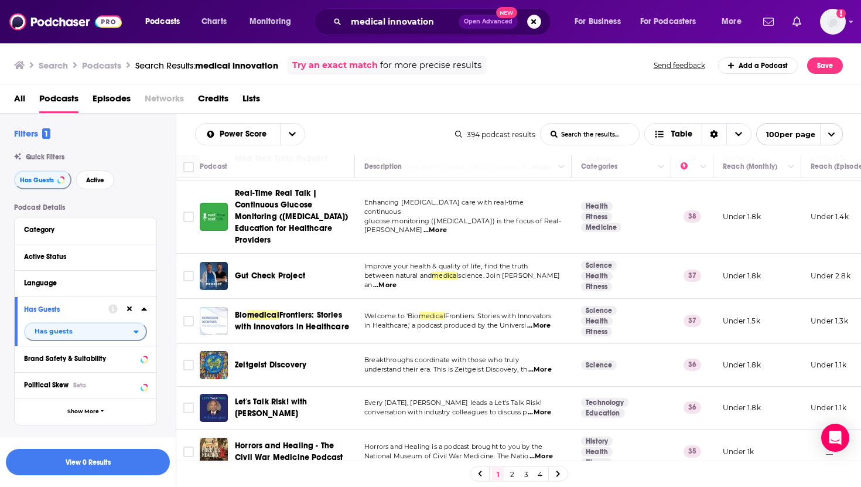
click at [436, 30] on div "medical innovation Open Advanced New" at bounding box center [432, 21] width 237 height 27
click at [424, 24] on input "medical innovation" at bounding box center [402, 21] width 112 height 19
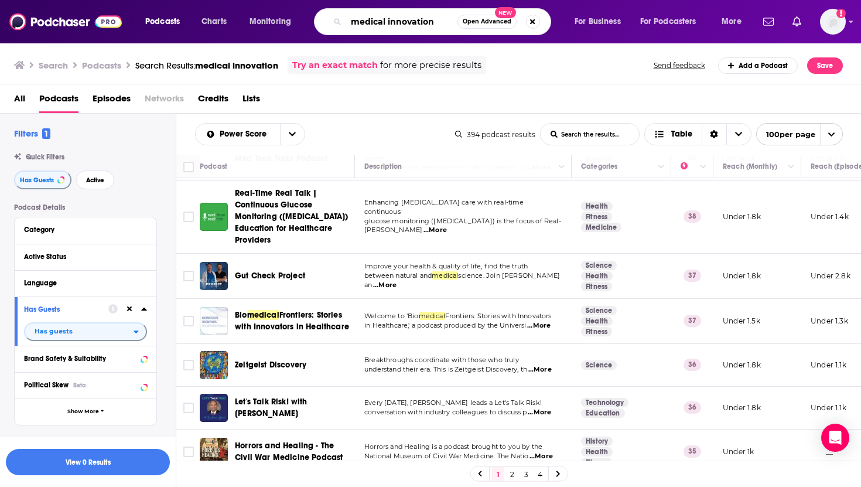
click at [440, 25] on input "medical innovation" at bounding box center [401, 21] width 111 height 19
drag, startPoint x: 442, startPoint y: 22, endPoint x: 346, endPoint y: 21, distance: 96.0
click at [346, 21] on input "medical innovation" at bounding box center [401, 21] width 111 height 19
type input "digital health"
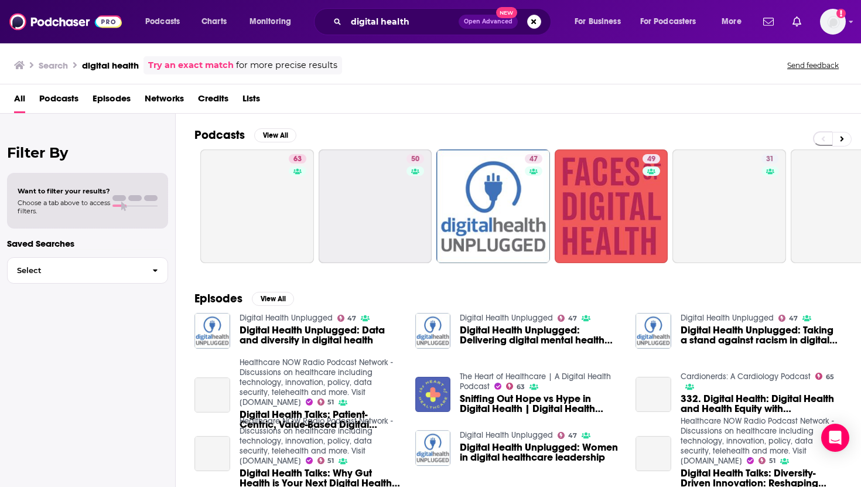
click at [52, 98] on span "Podcasts" at bounding box center [58, 101] width 39 height 24
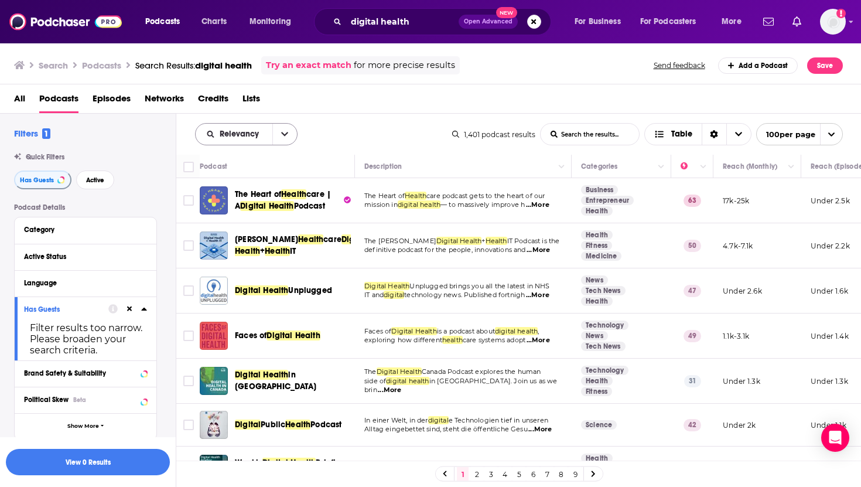
click at [281, 131] on icon "open menu" at bounding box center [284, 134] width 7 height 8
click at [249, 234] on span "Power Score" at bounding box center [253, 234] width 69 height 6
